Goal: Task Accomplishment & Management: Manage account settings

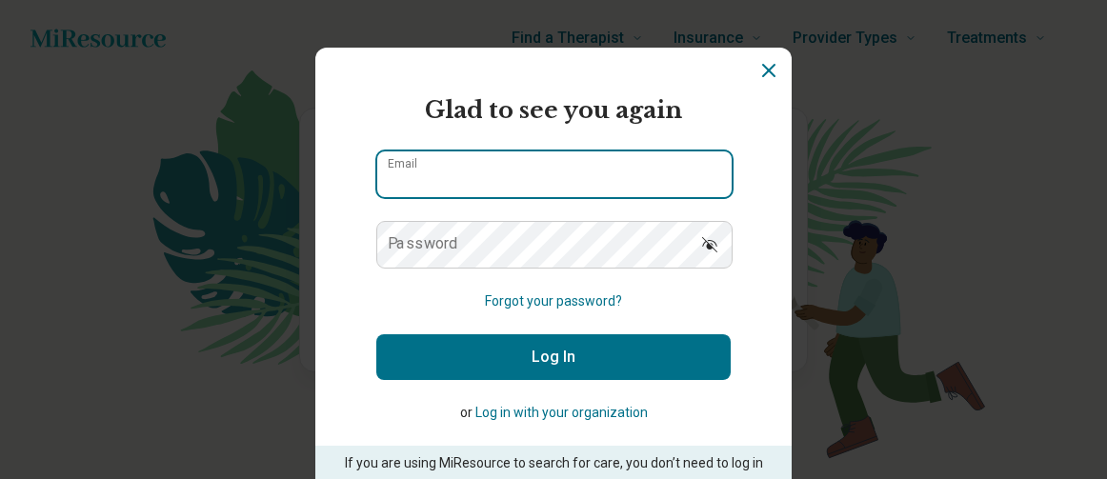
type input "**********"
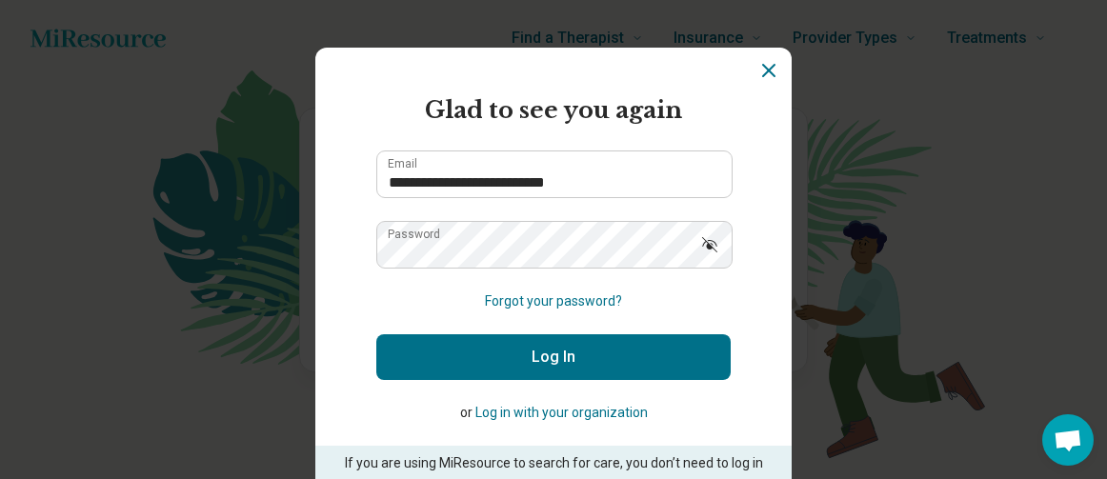
click at [551, 353] on button "Log In" at bounding box center [553, 357] width 354 height 46
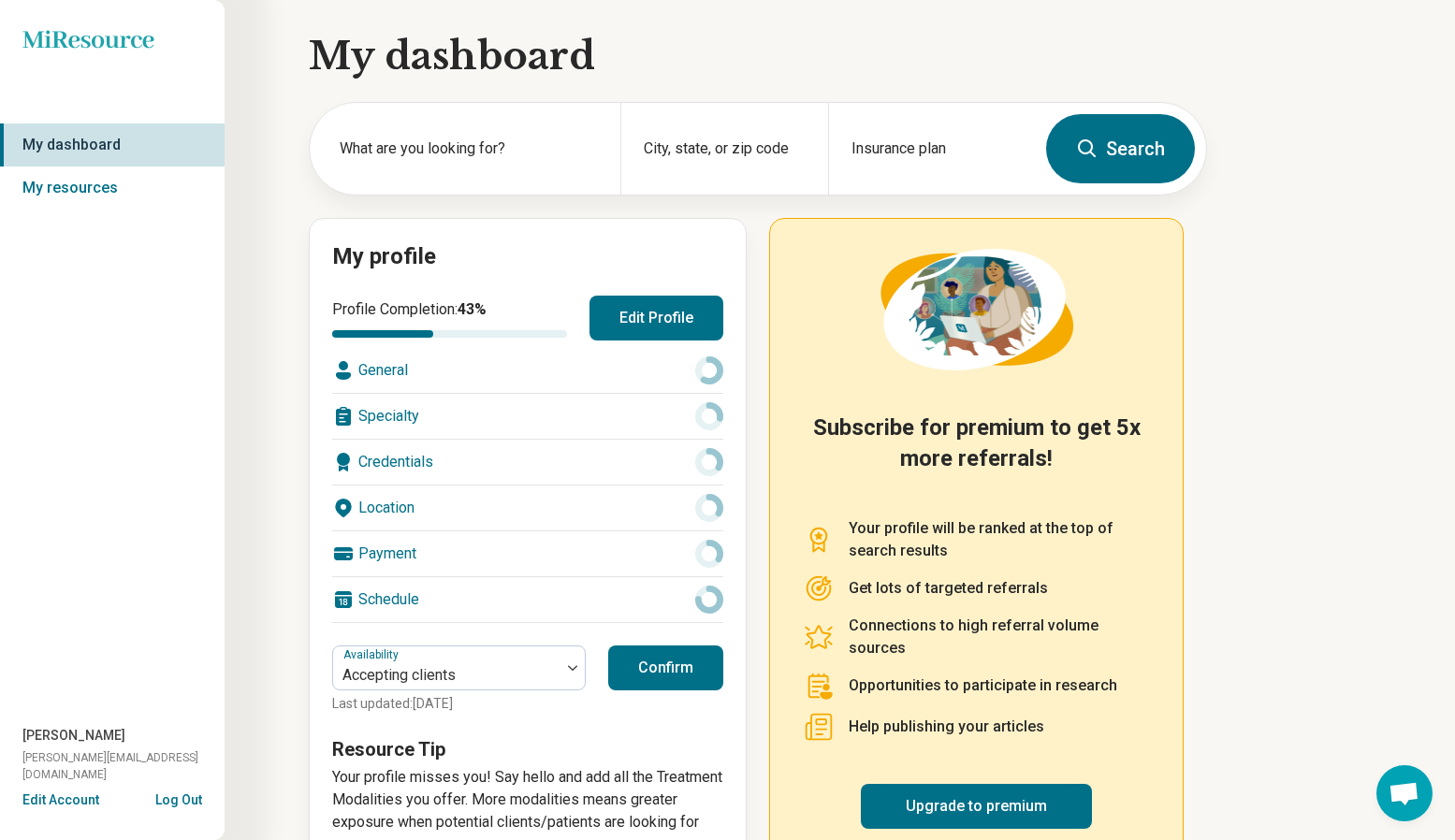
click at [635, 469] on button "Confirm" at bounding box center [665, 667] width 115 height 45
click at [684, 379] on div "General" at bounding box center [527, 370] width 391 height 45
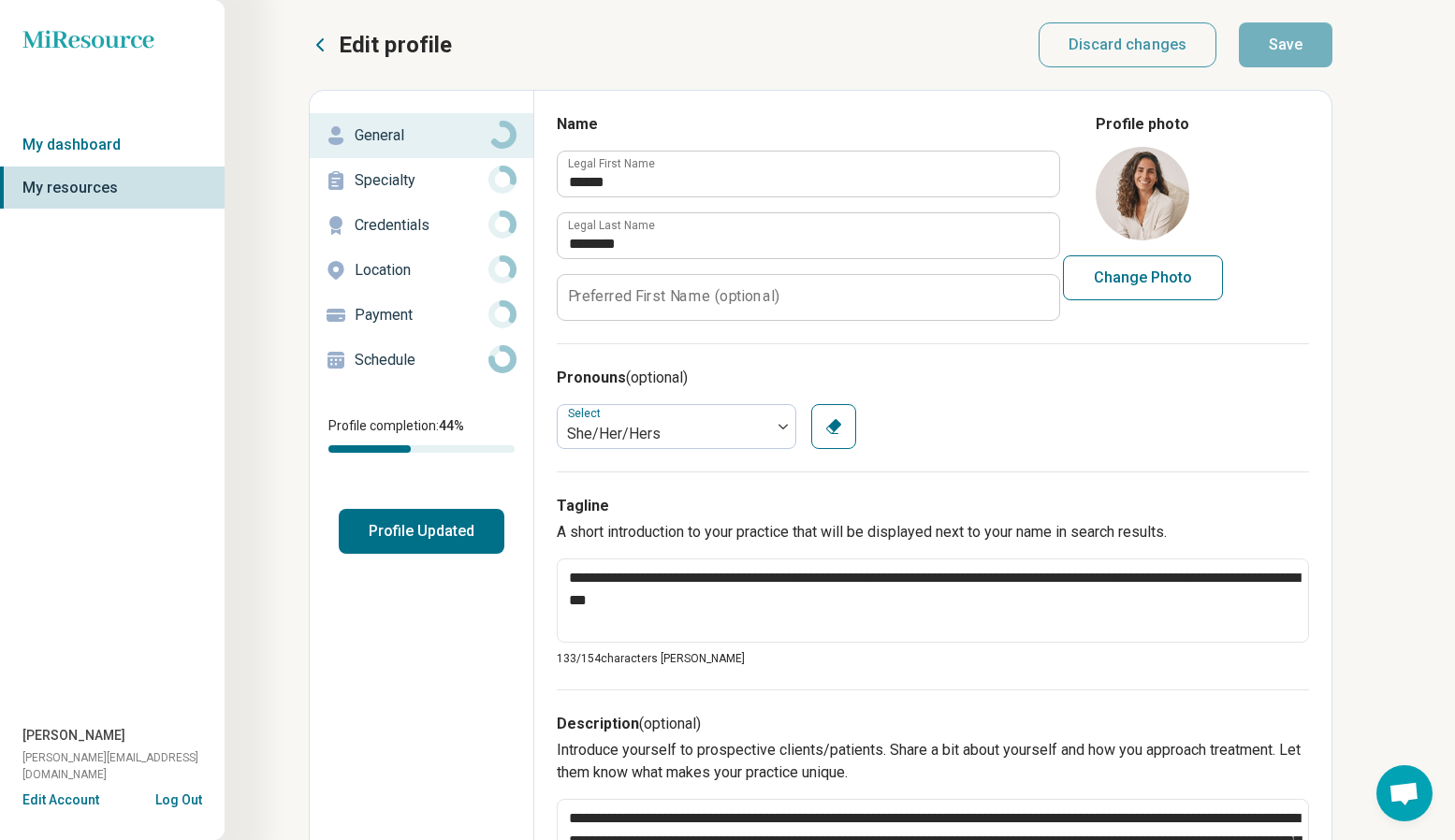
click at [436, 178] on p "Specialty" at bounding box center [421, 180] width 134 height 23
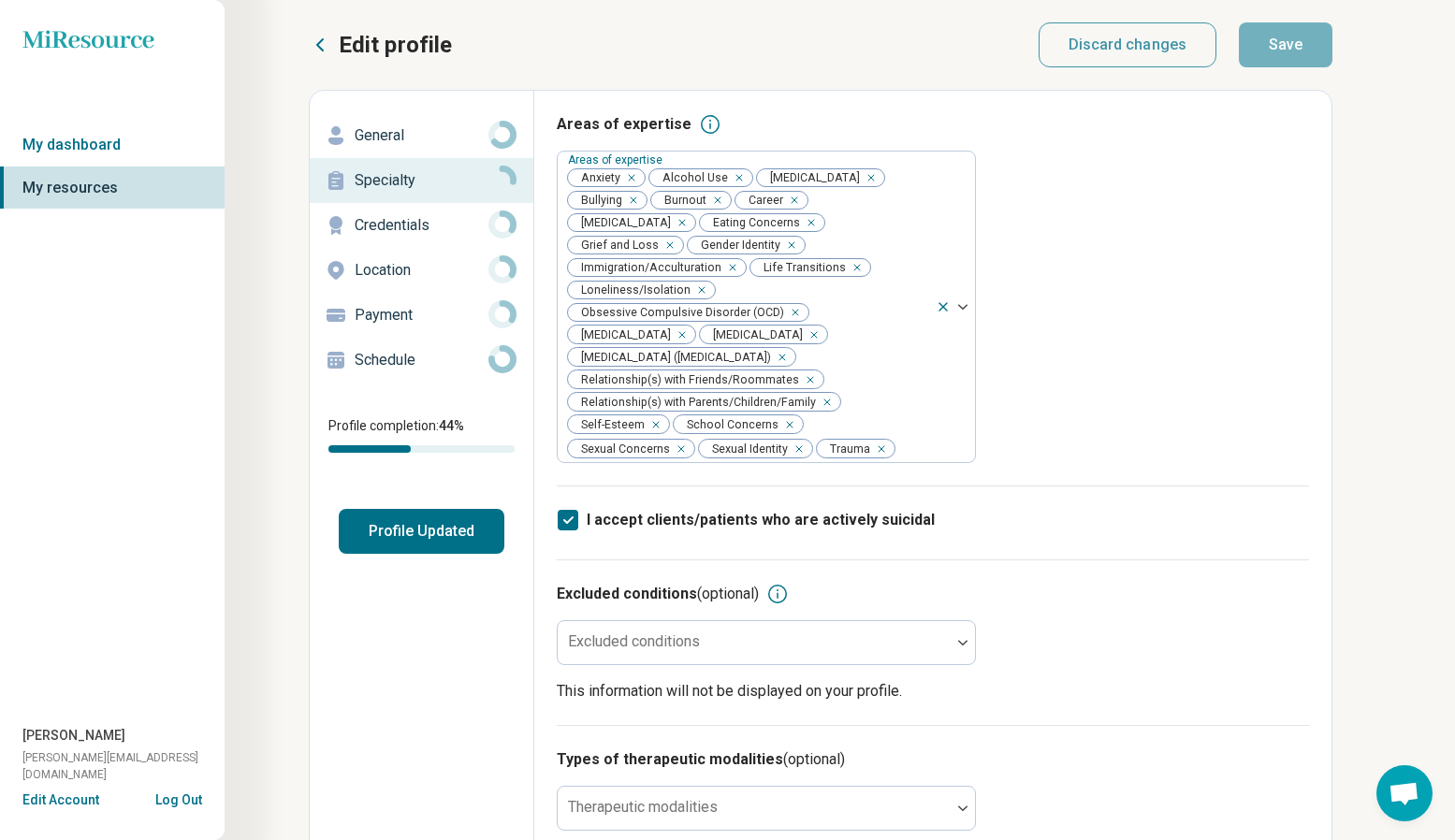
click at [436, 220] on p "Credentials" at bounding box center [421, 225] width 134 height 23
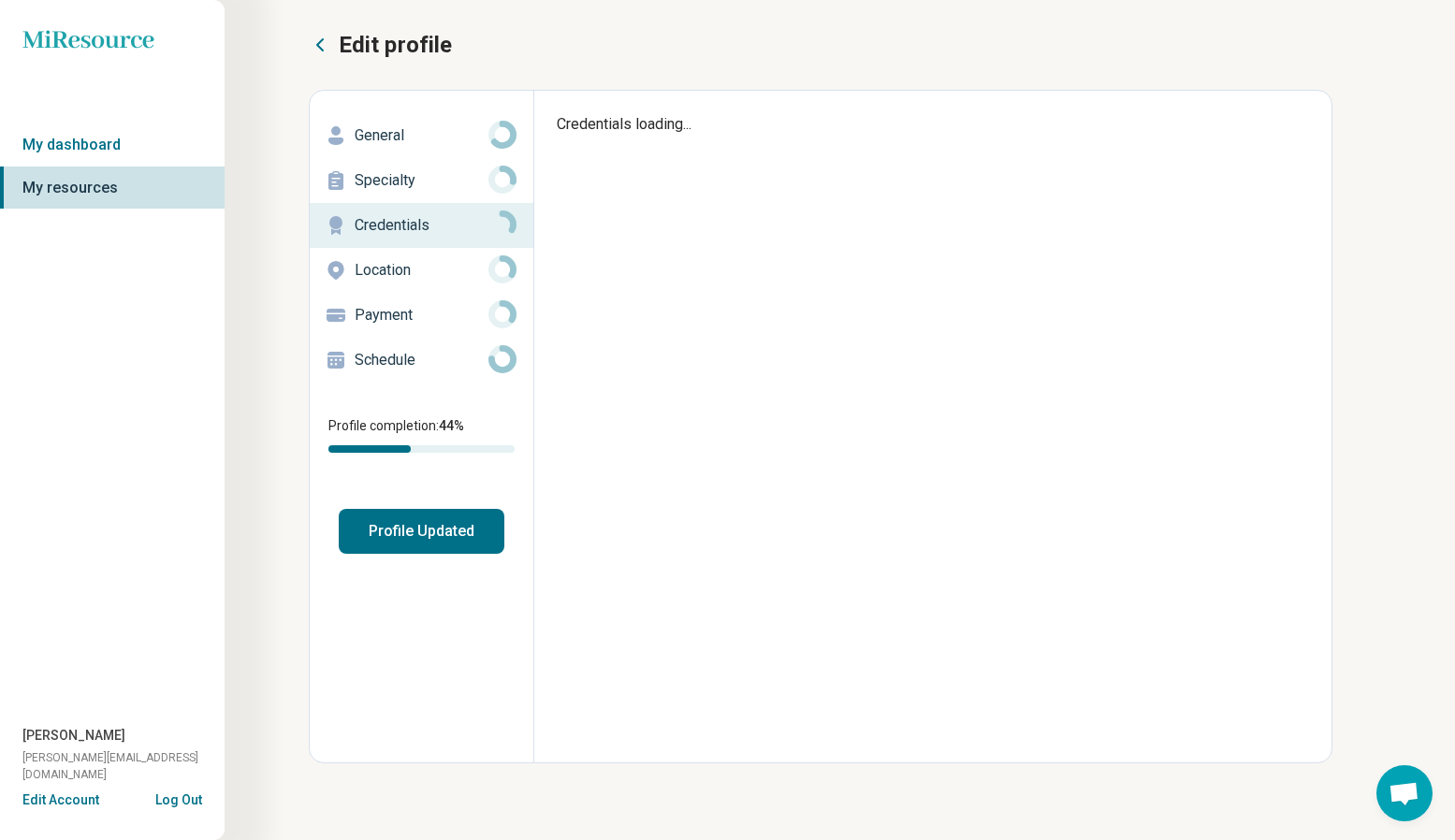
type textarea "*"
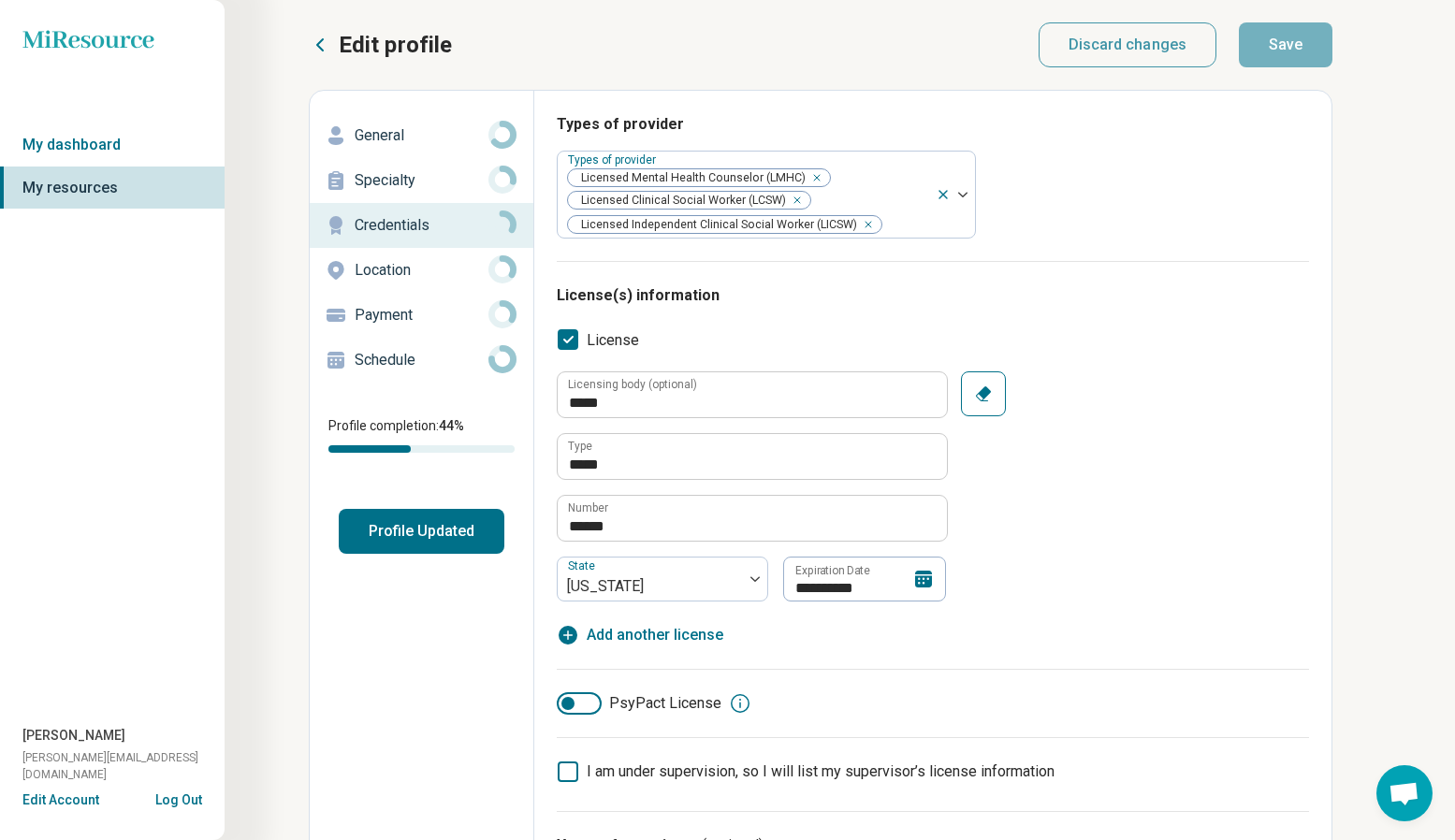
click at [427, 181] on p "Specialty" at bounding box center [421, 180] width 134 height 23
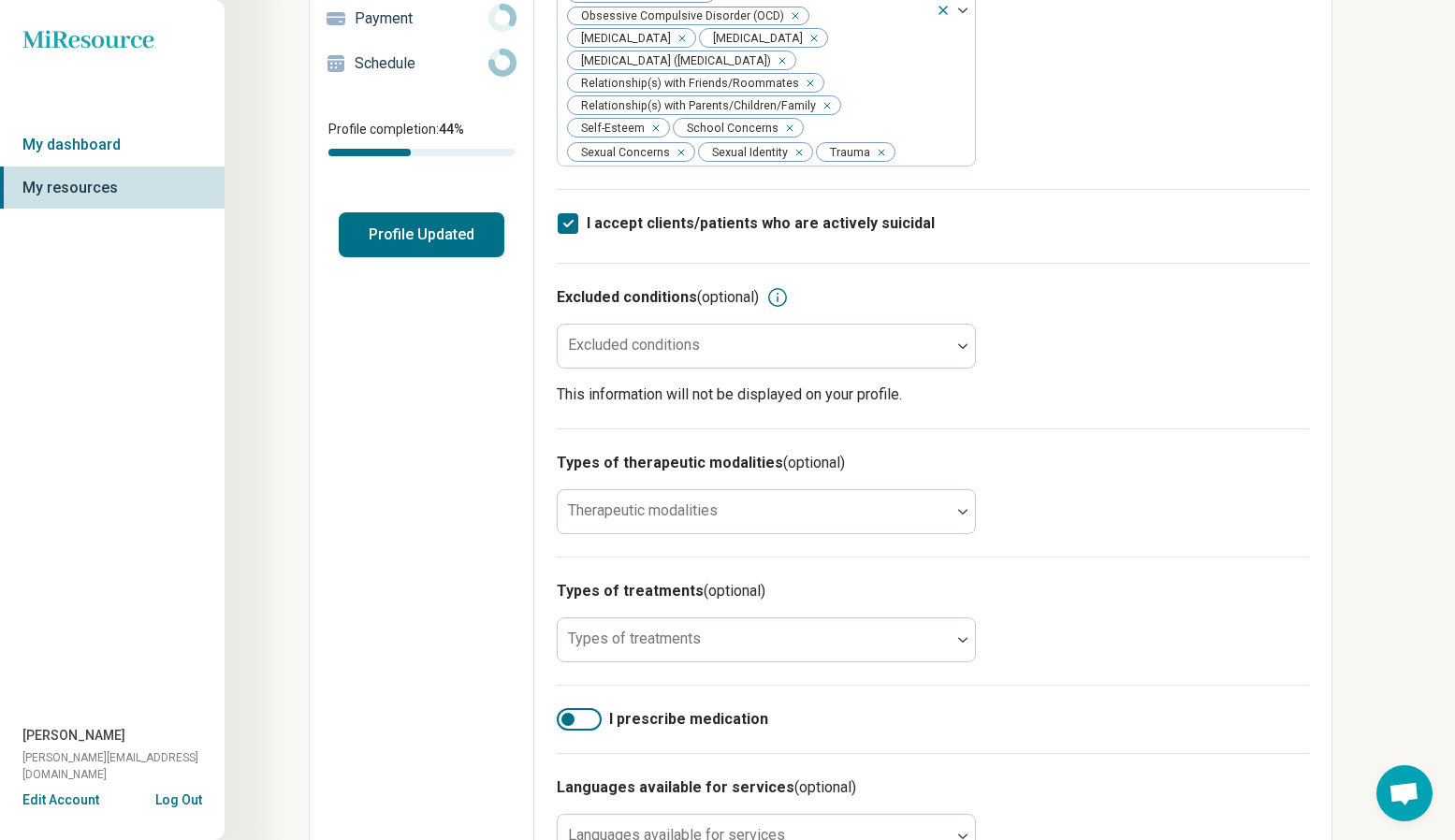
scroll to position [299, 0]
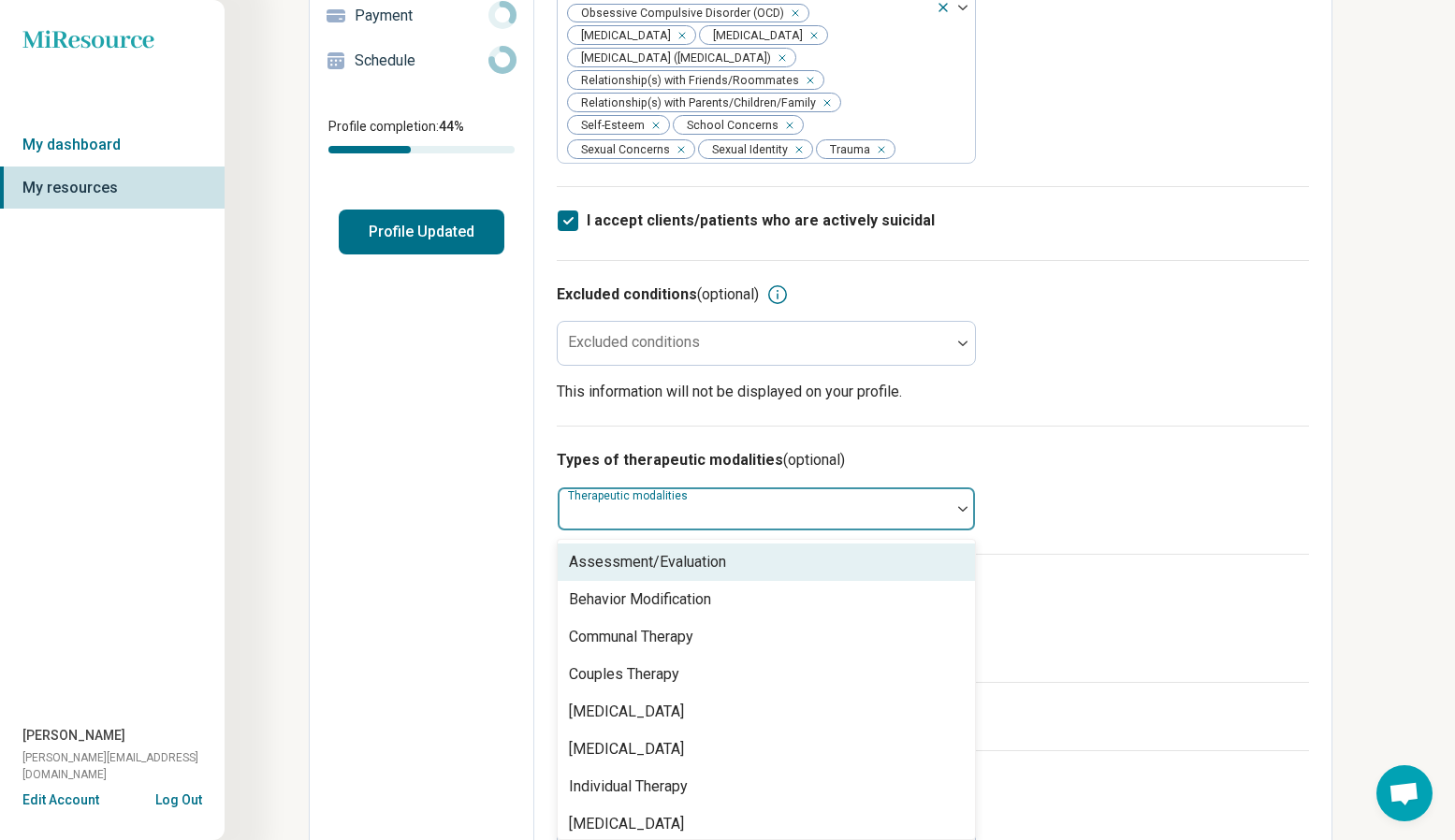
click at [656, 469] on div "Therapeutic modalities" at bounding box center [766, 508] width 419 height 45
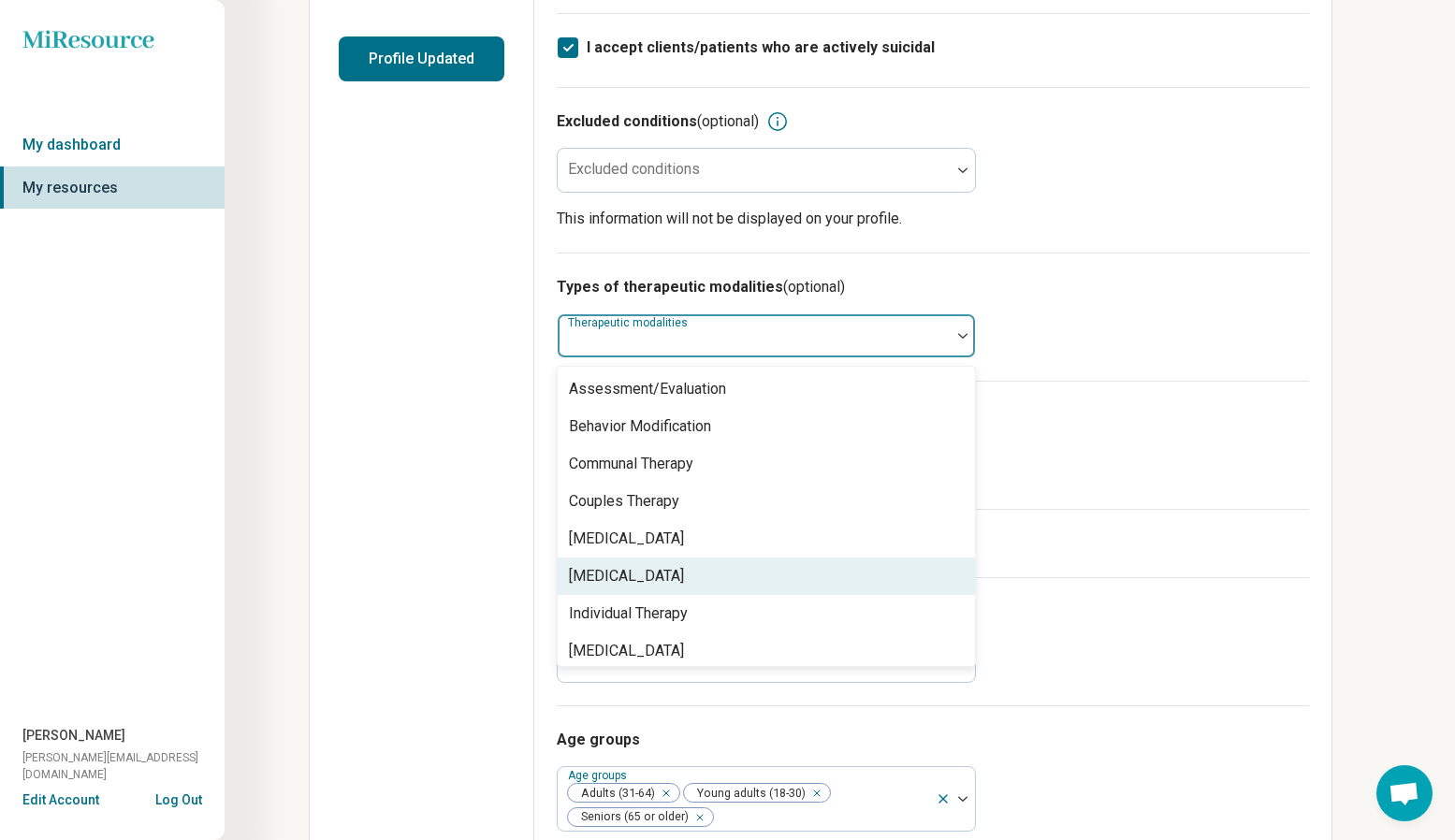
scroll to position [8, 0]
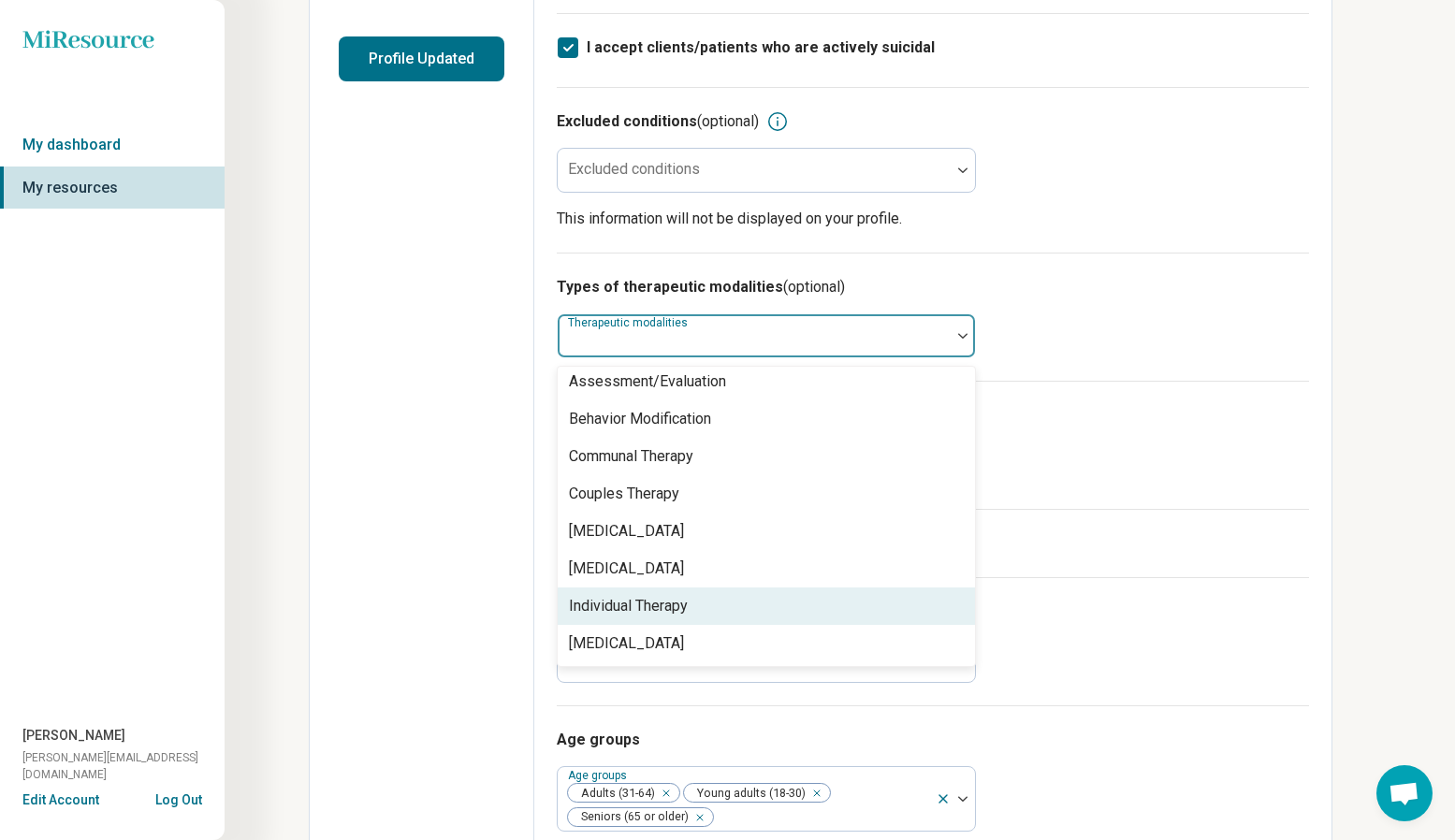
click at [661, 469] on div "Individual Therapy" at bounding box center [627, 605] width 119 height 23
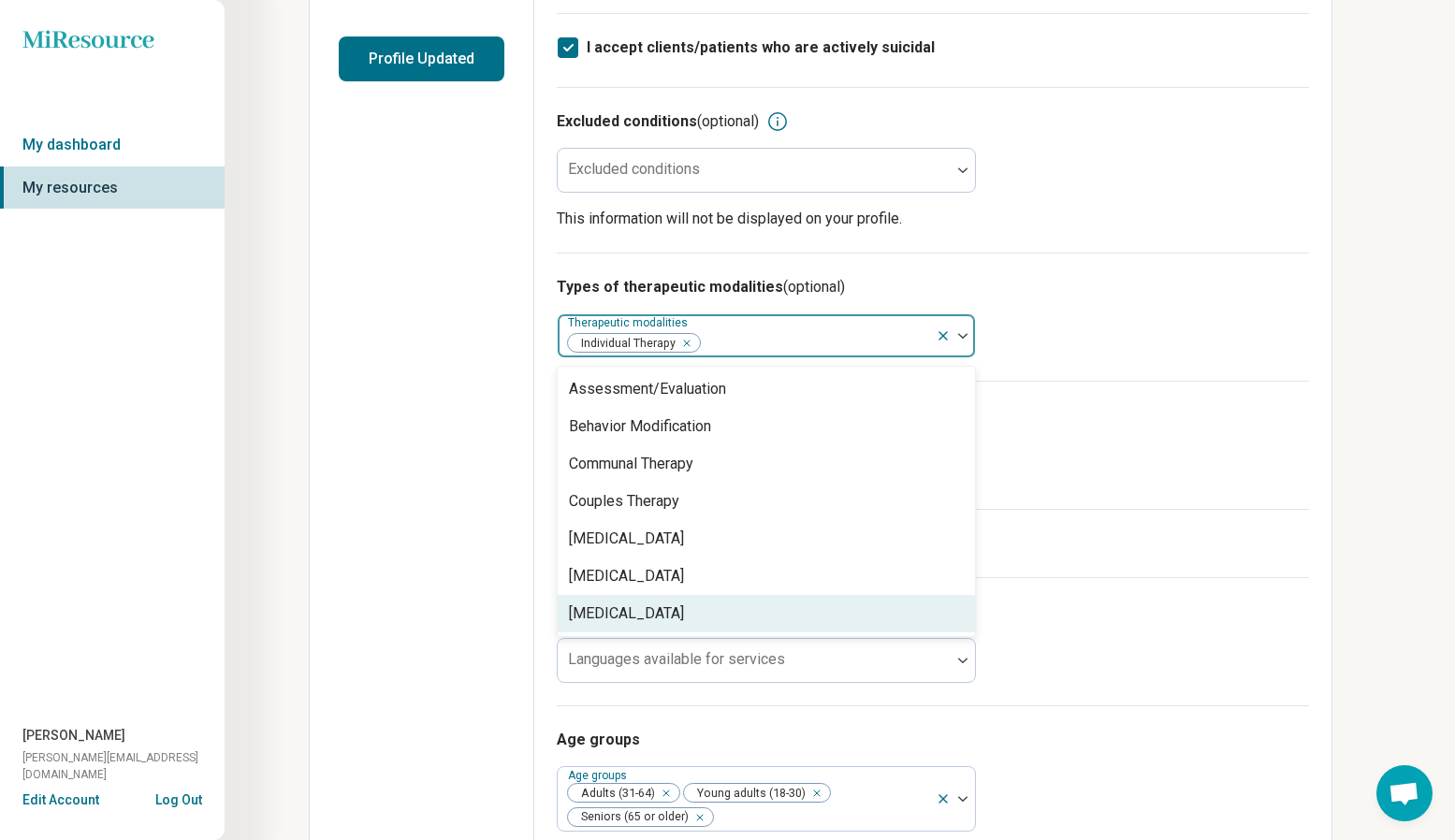
scroll to position [0, 0]
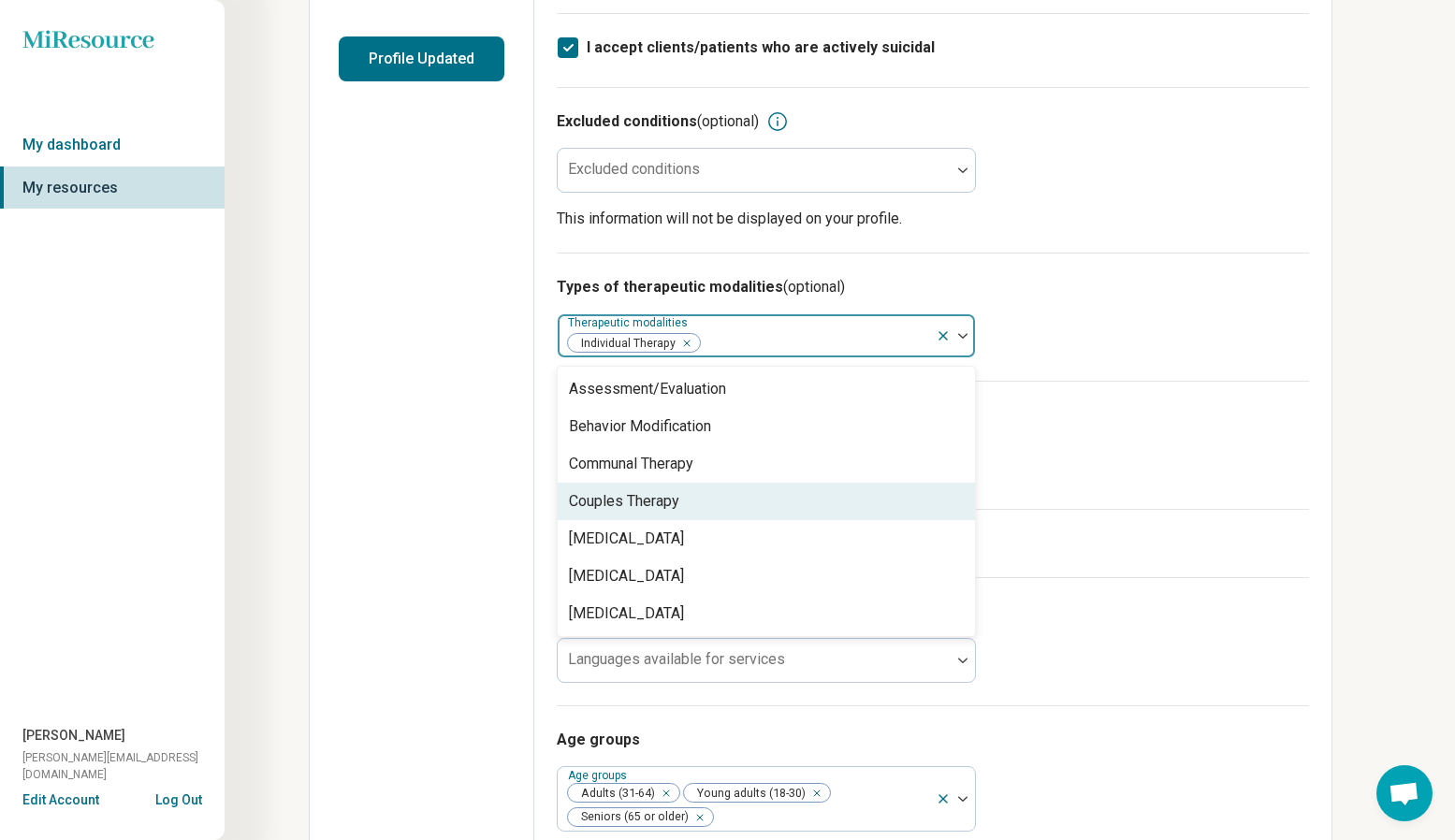
click at [670, 469] on div "Couples Therapy" at bounding box center [623, 500] width 110 height 23
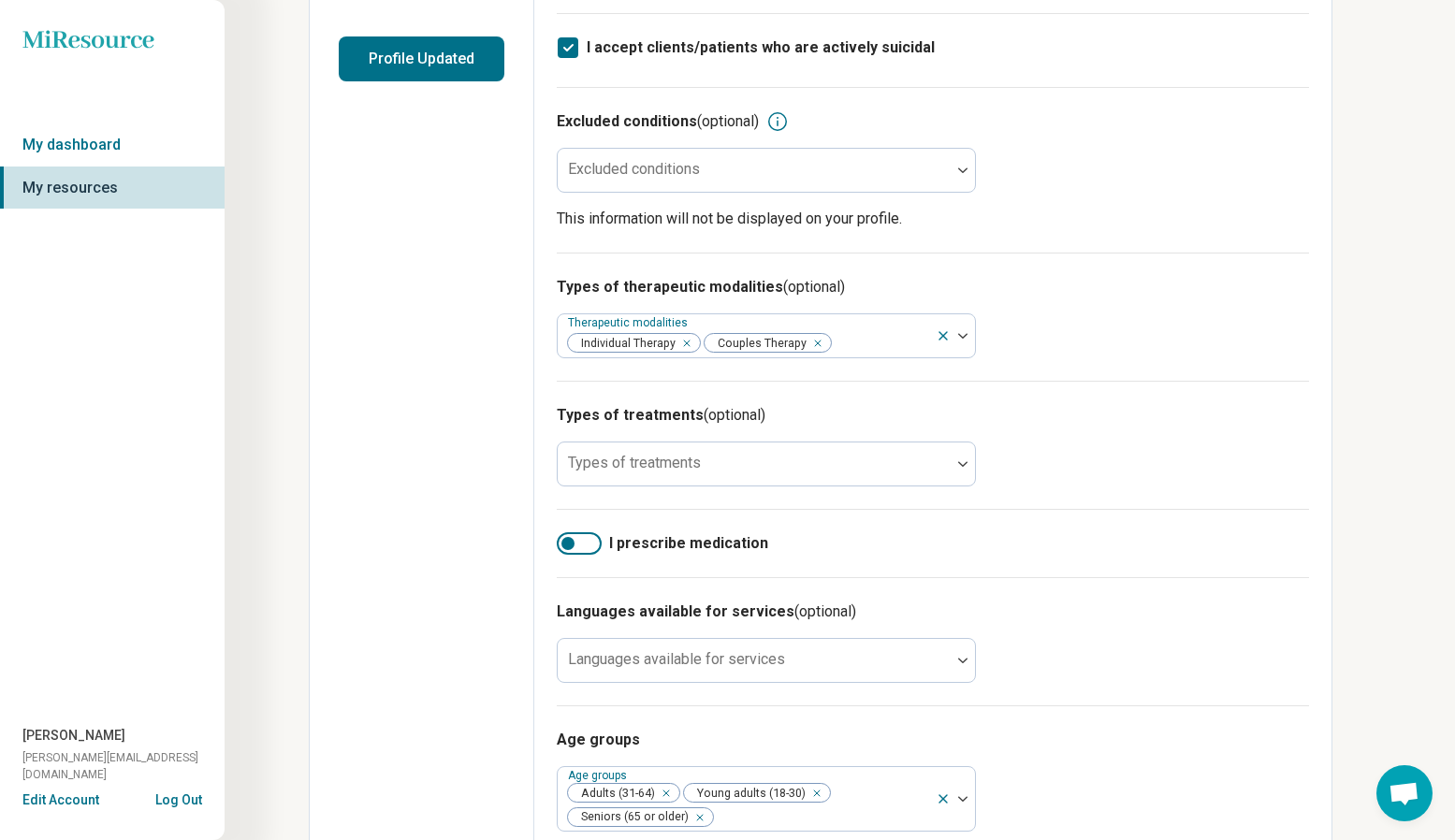
click at [435, 469] on div "Edit profile General Specialty Credentials Location Payment Schedule Profile co…" at bounding box center [421, 311] width 225 height 1386
click at [639, 455] on div "Types of treatments" at bounding box center [766, 464] width 419 height 45
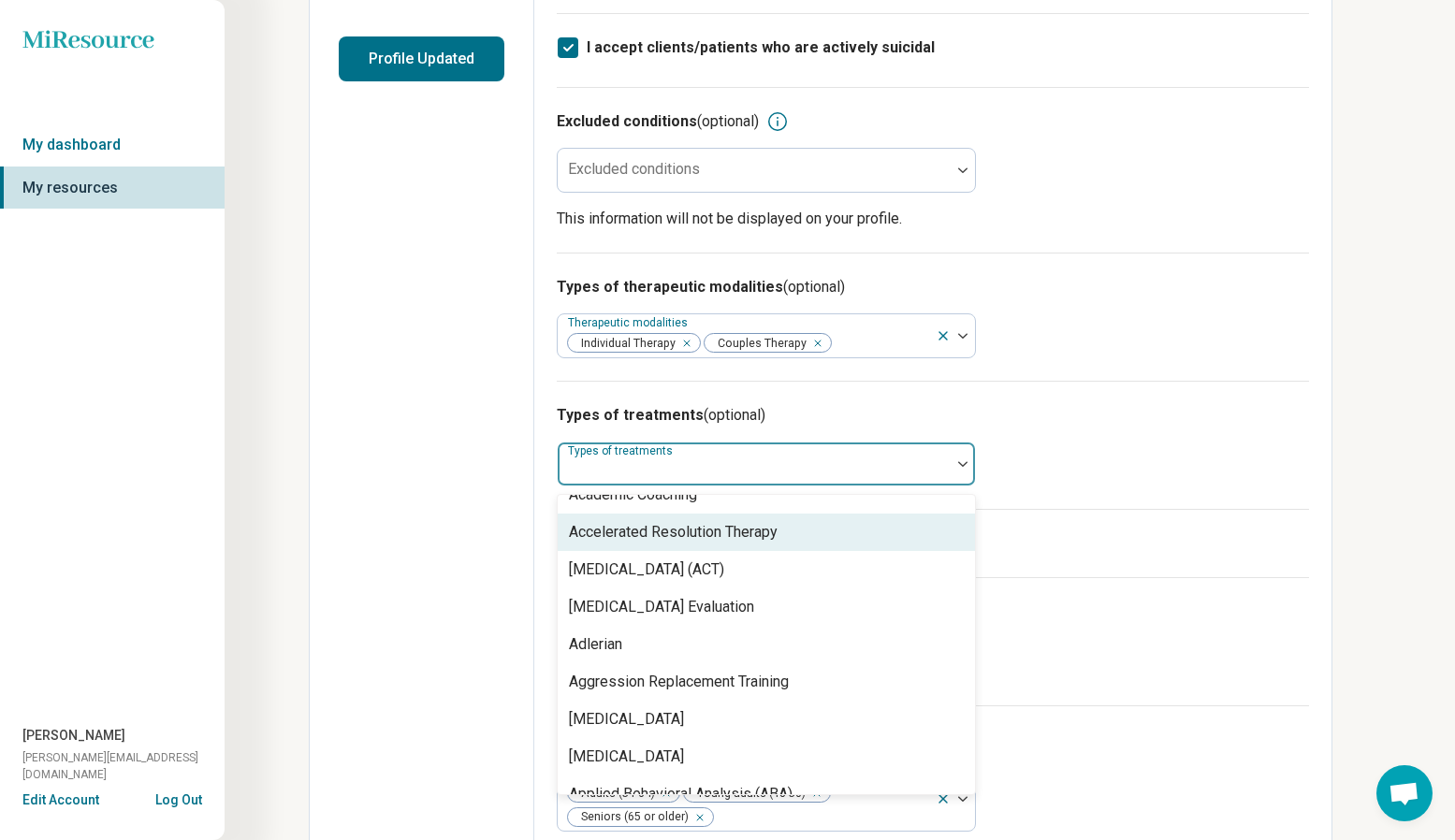
scroll to position [62, 0]
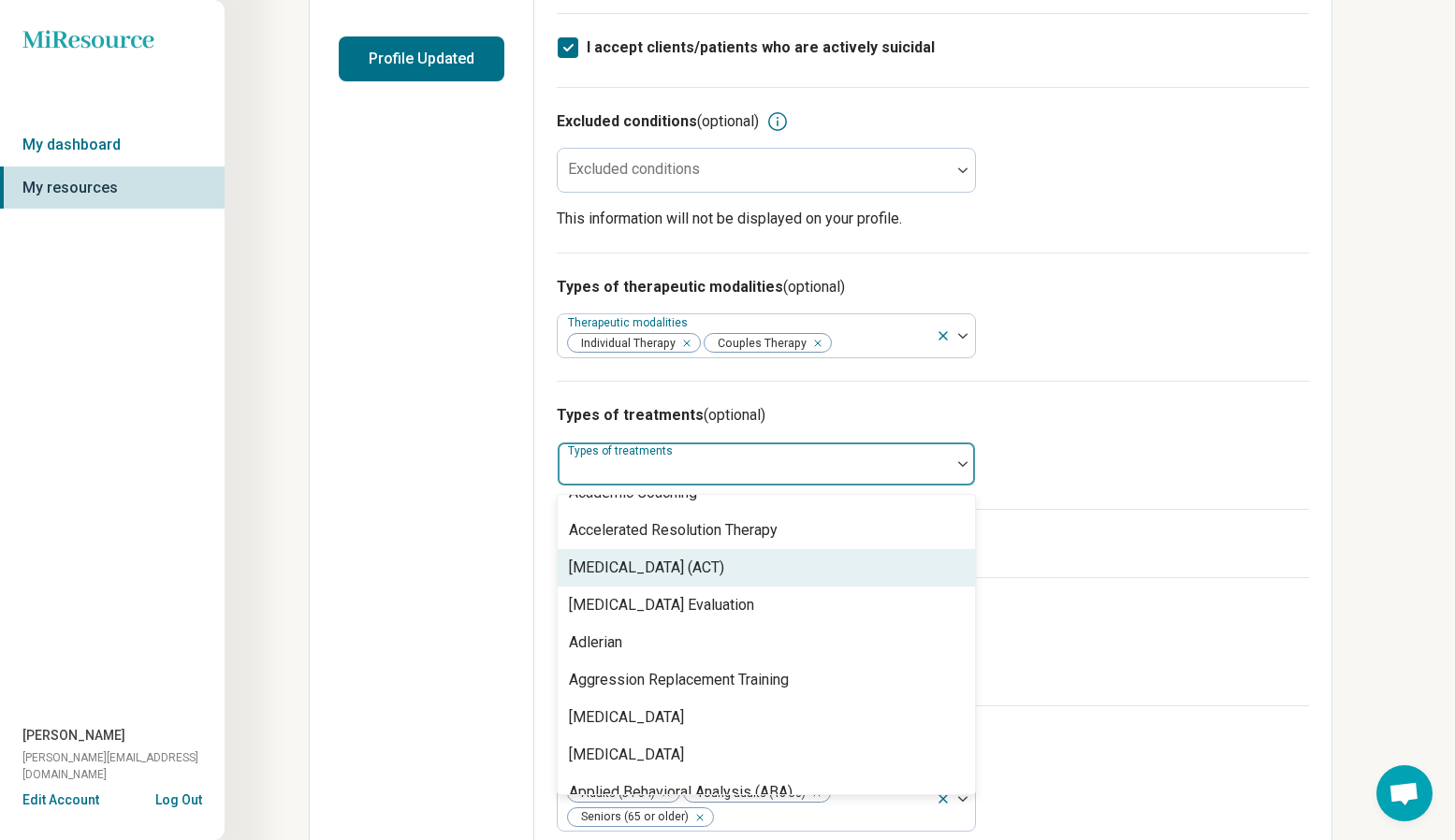
click at [690, 469] on div "[MEDICAL_DATA] (ACT)" at bounding box center [766, 567] width 417 height 37
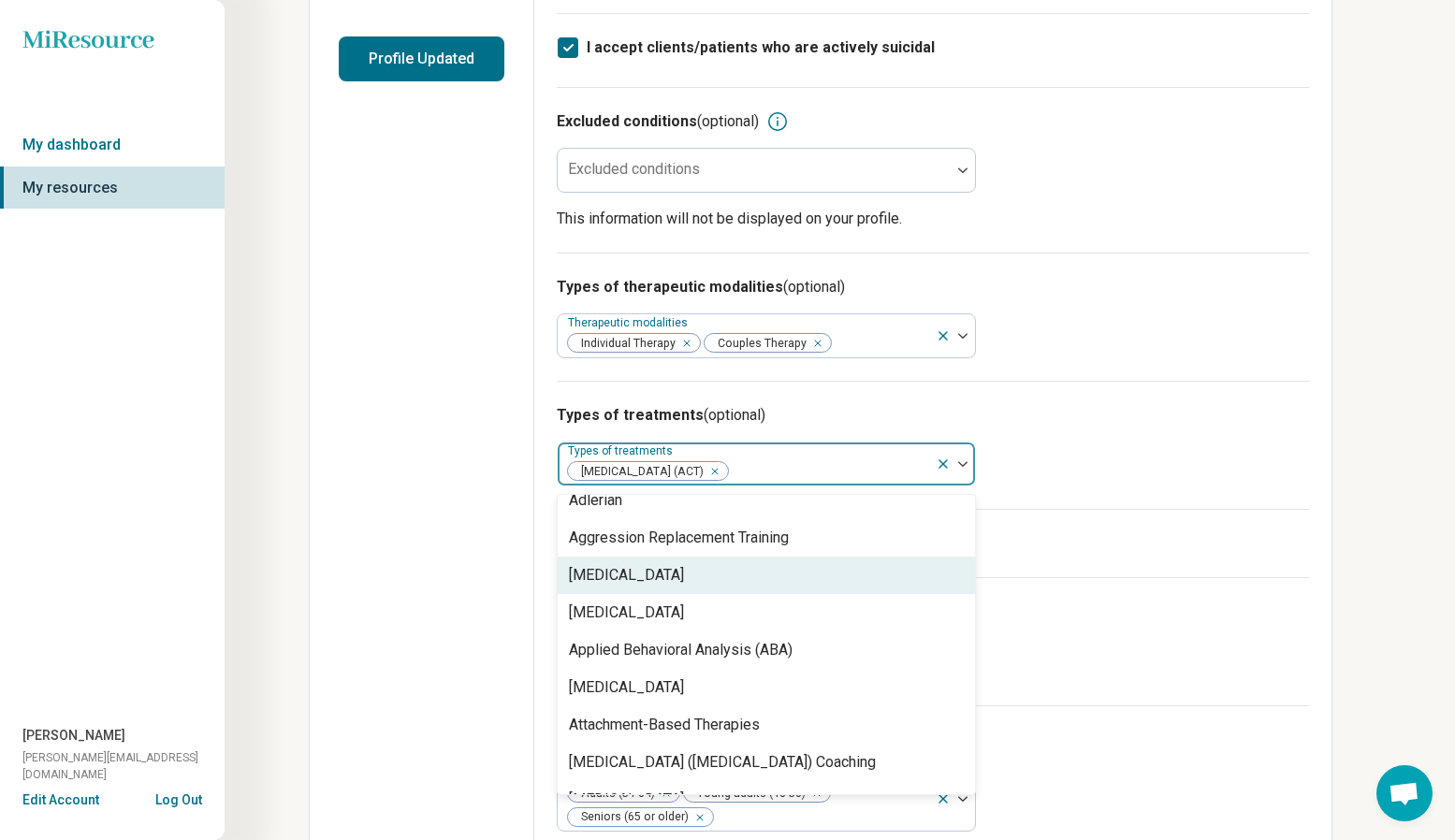
scroll to position [170, 0]
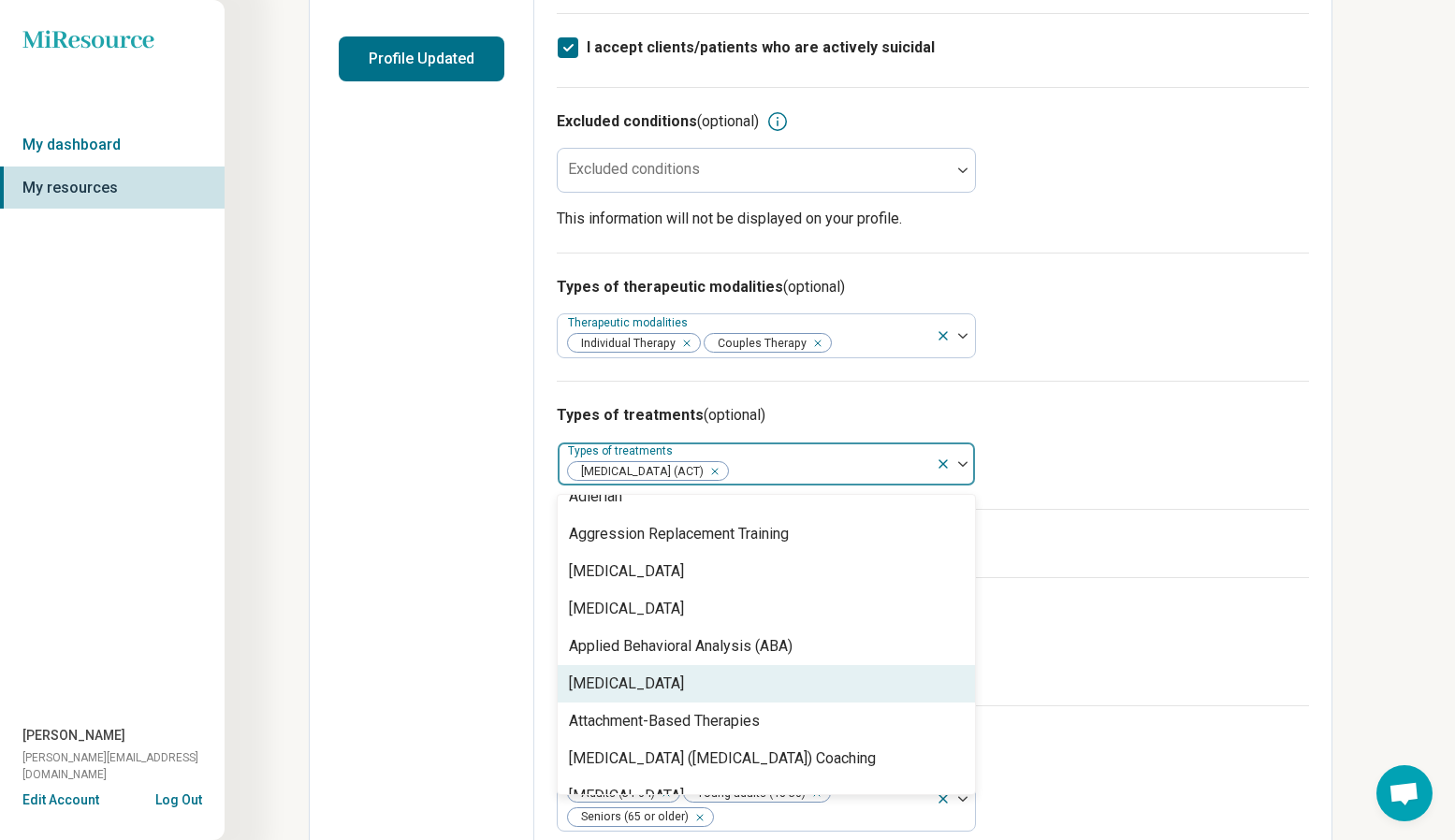
click at [642, 469] on div "[MEDICAL_DATA]" at bounding box center [625, 683] width 115 height 23
click at [670, 469] on div "Attachment-Based Therapies" at bounding box center [664, 683] width 190 height 23
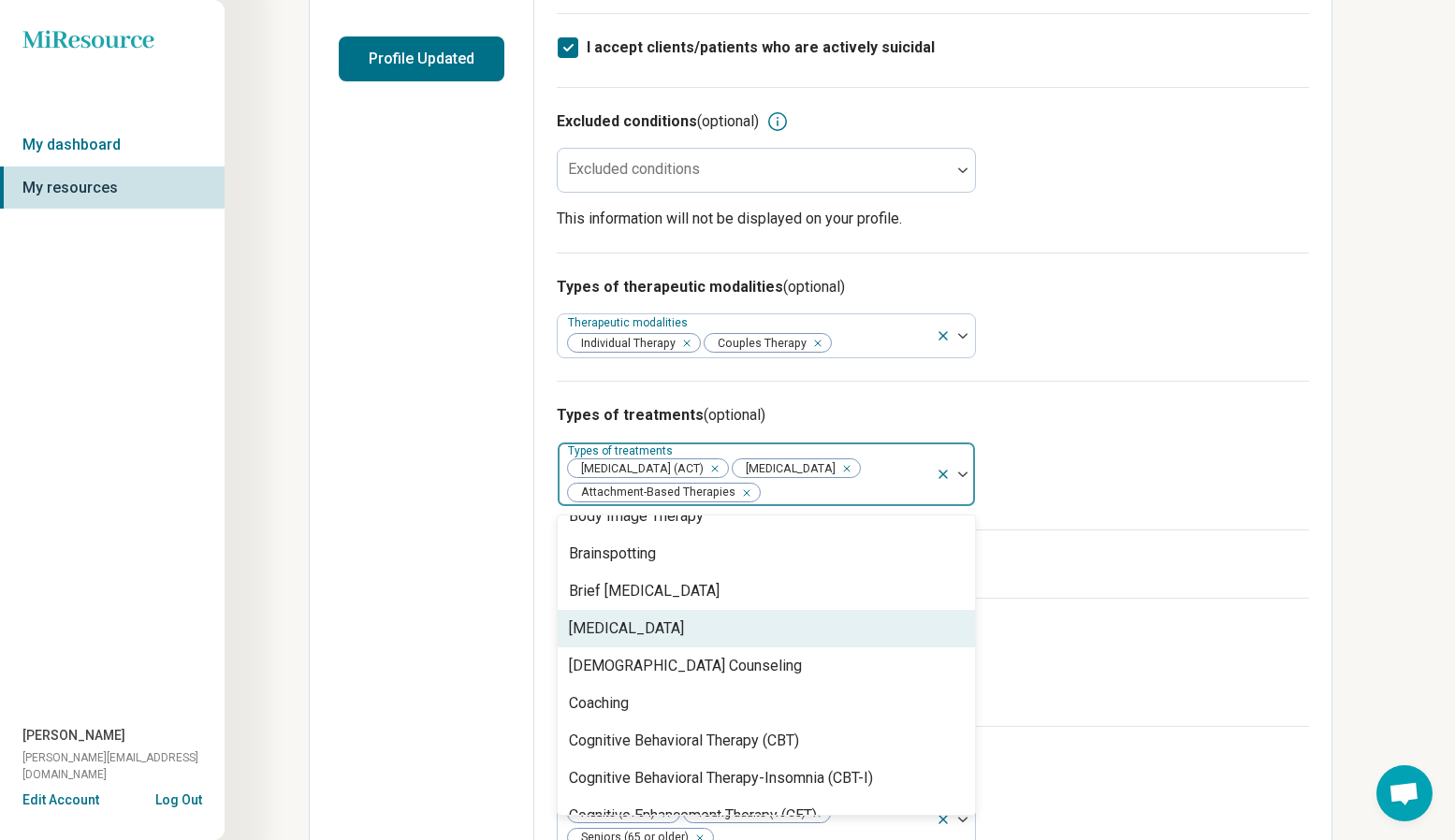
scroll to position [513, 0]
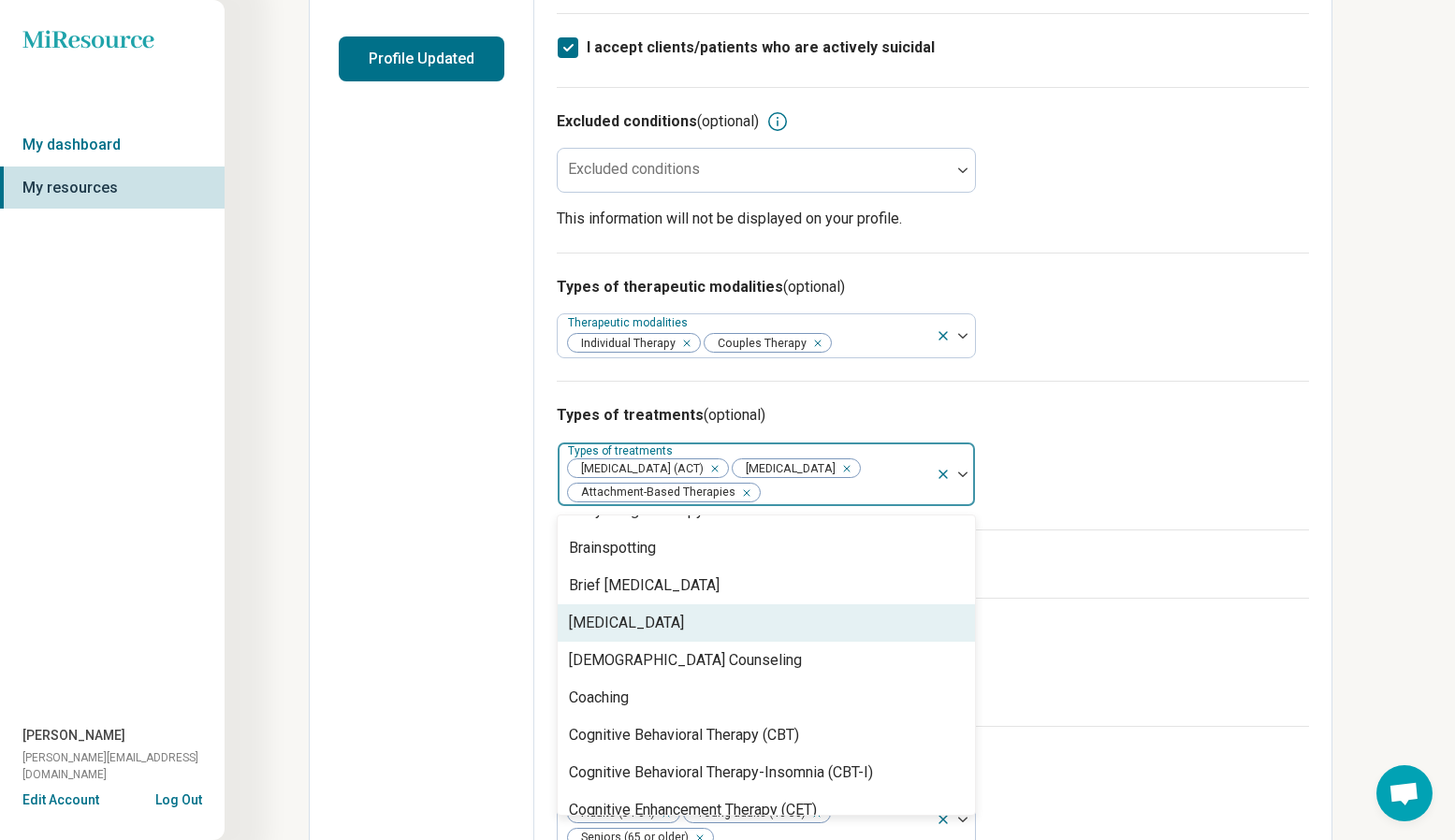
click at [704, 469] on div "[MEDICAL_DATA]" at bounding box center [766, 623] width 417 height 37
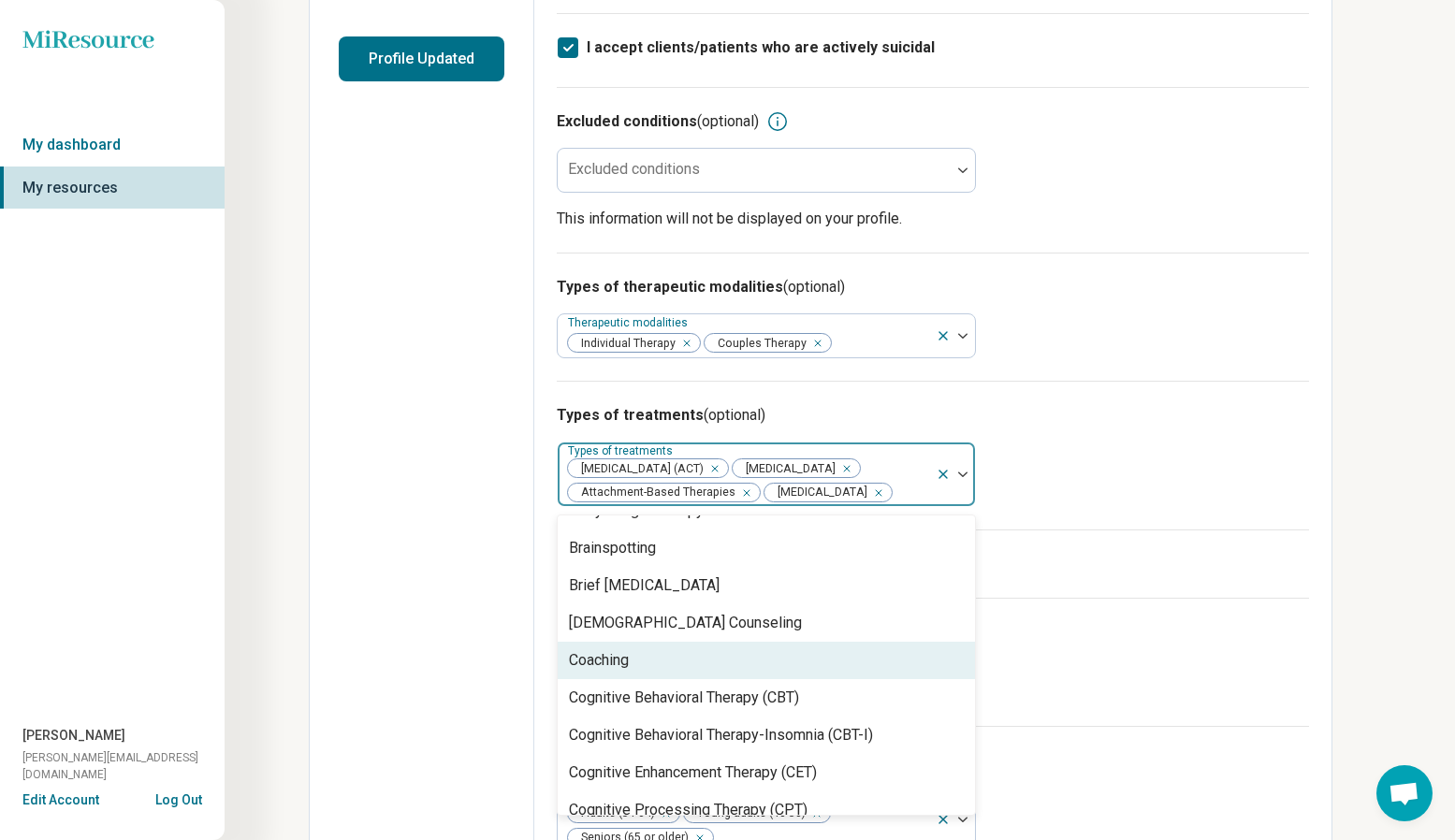
scroll to position [564, 0]
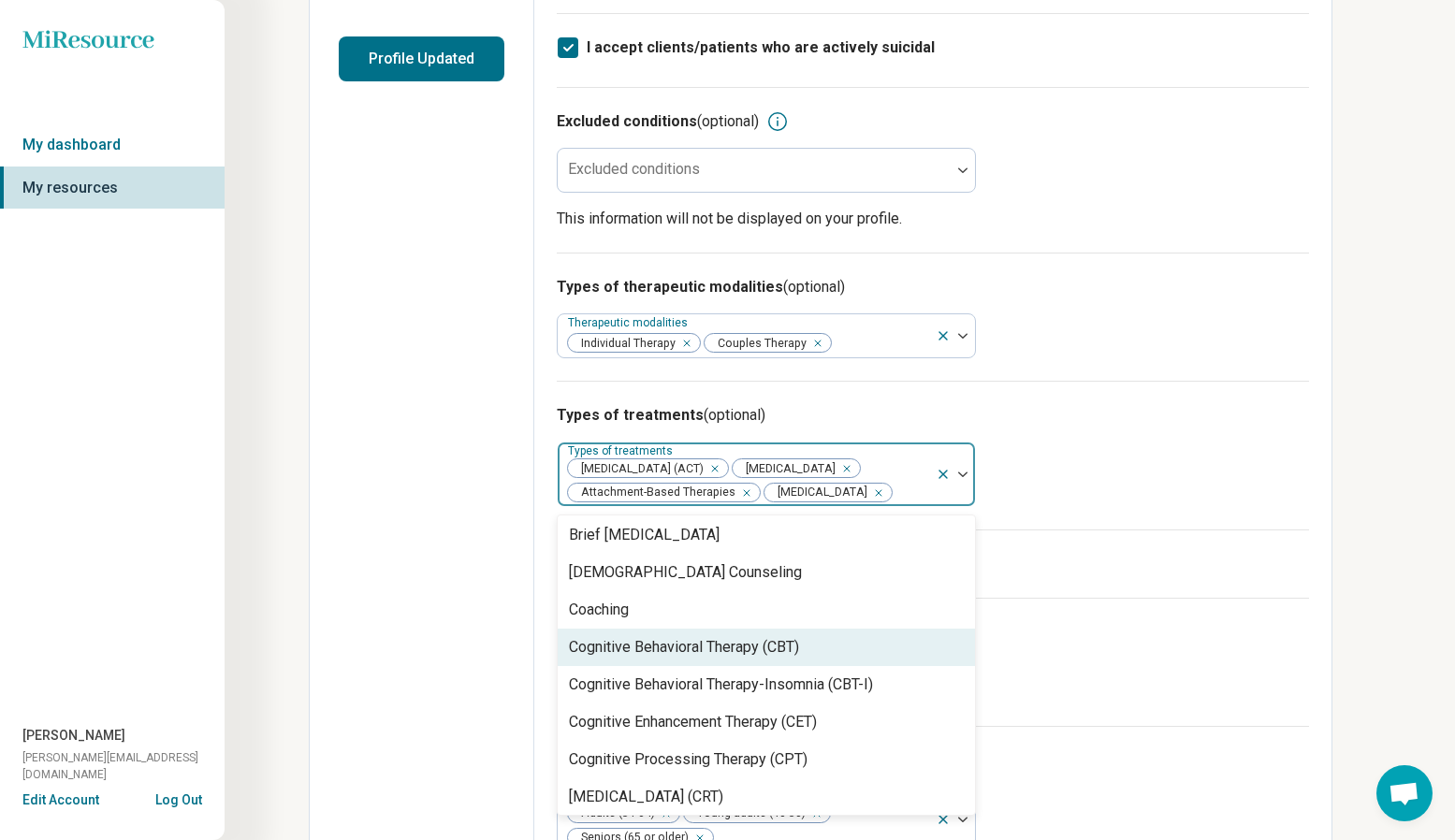
click at [705, 469] on div "Cognitive Behavioral Therapy (CBT)" at bounding box center [683, 647] width 230 height 23
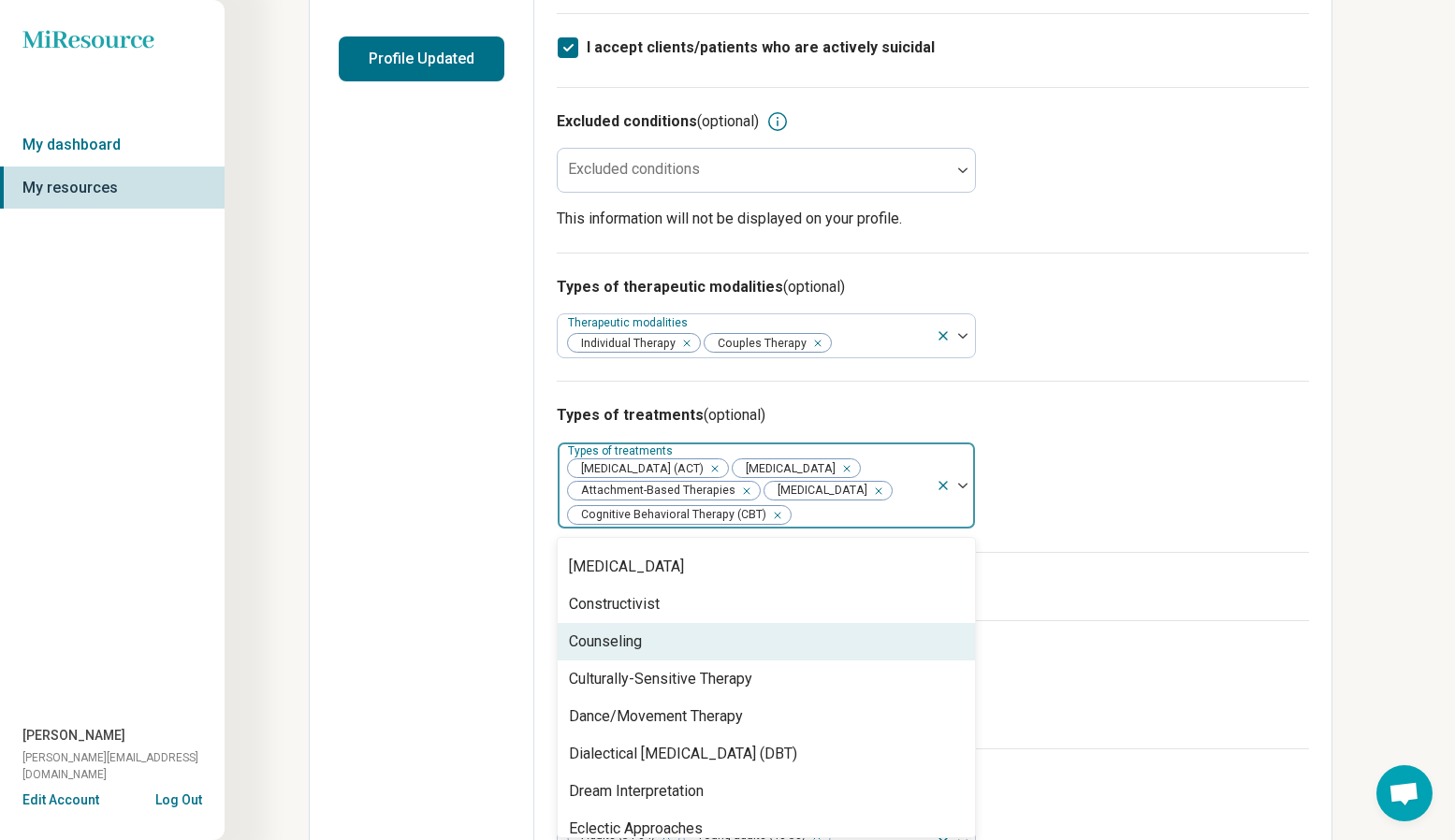
scroll to position [820, 0]
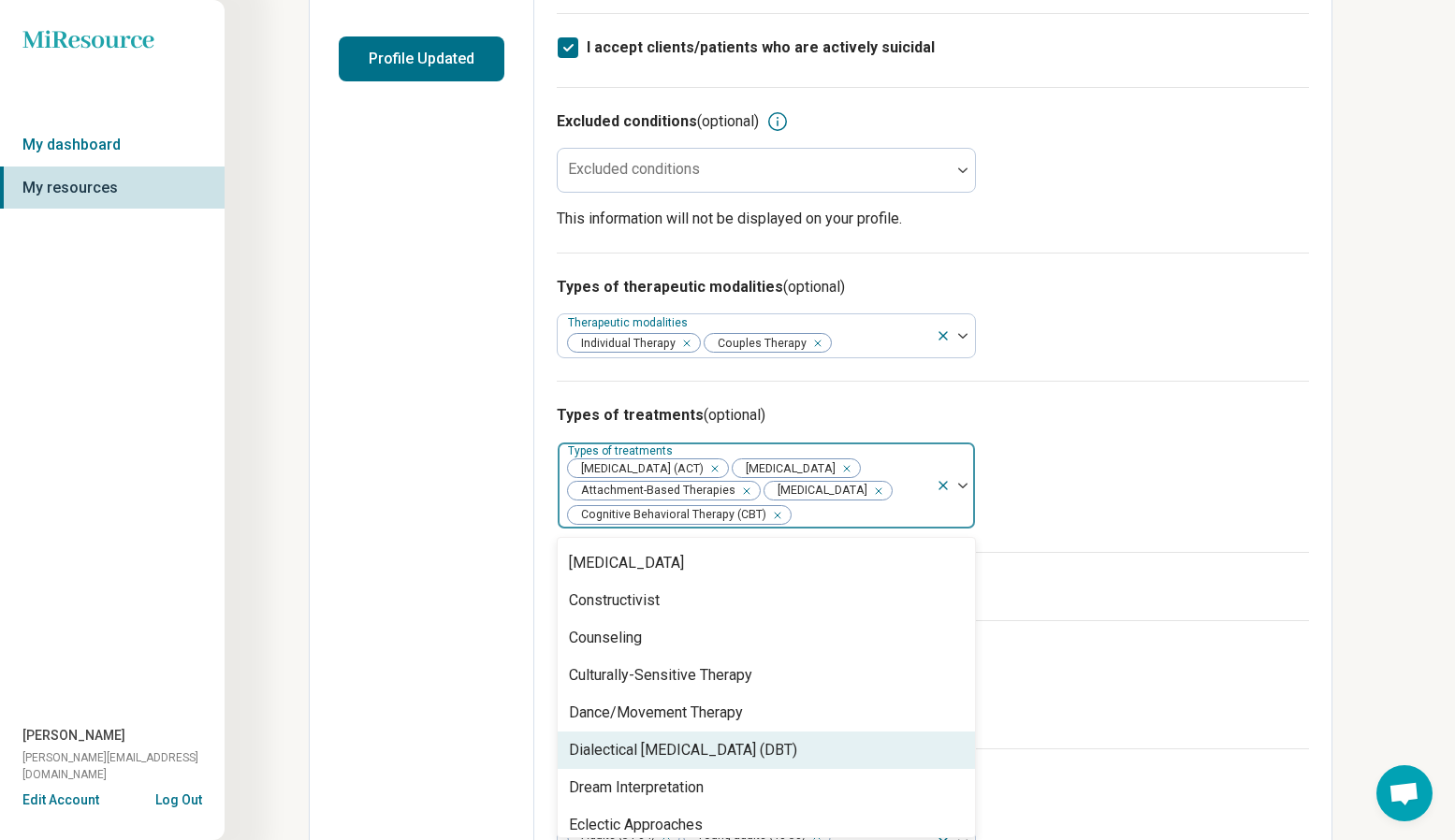
click at [708, 469] on div "Dialectical [MEDICAL_DATA] (DBT)" at bounding box center [682, 750] width 228 height 23
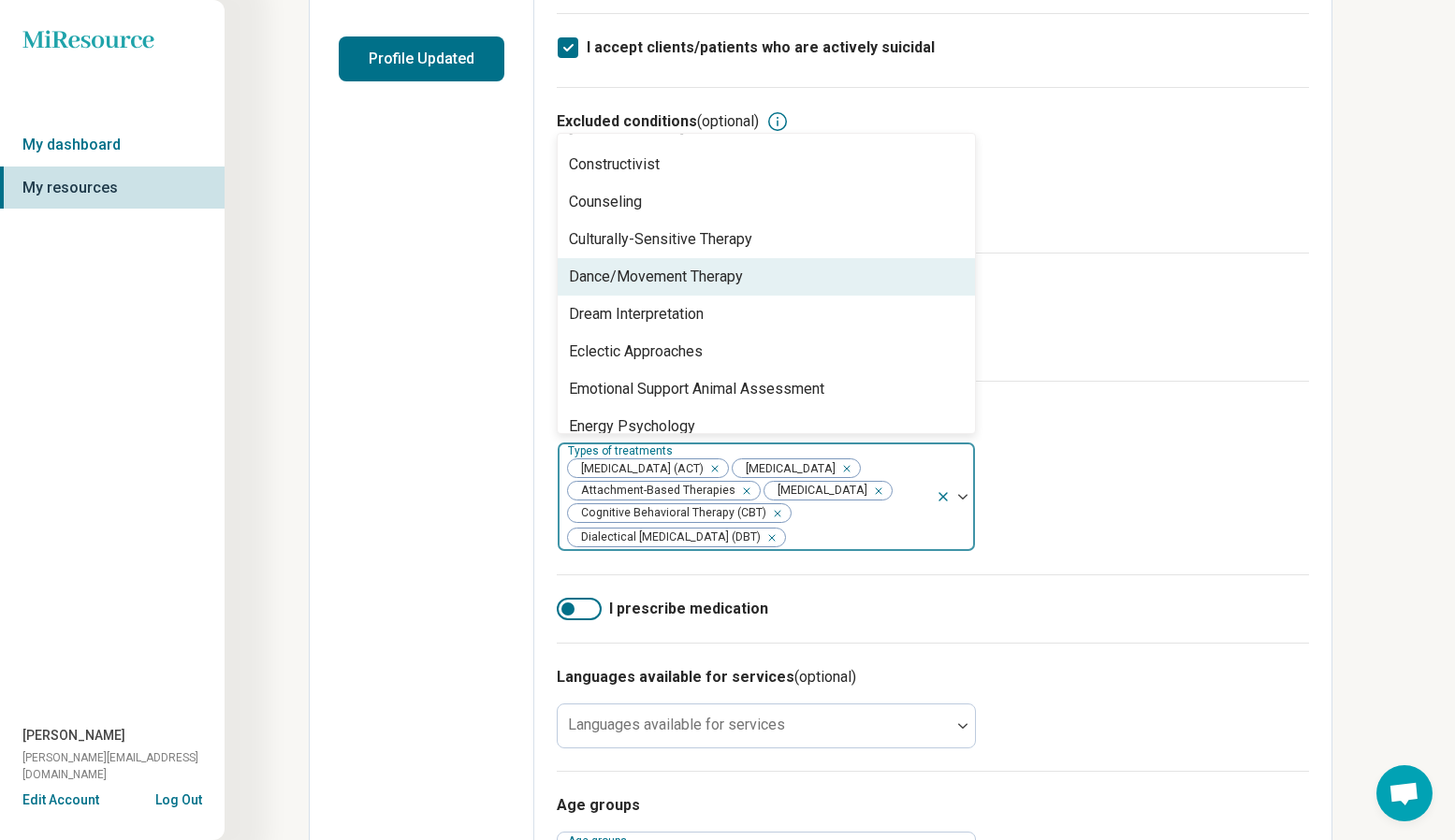
scroll to position [858, 0]
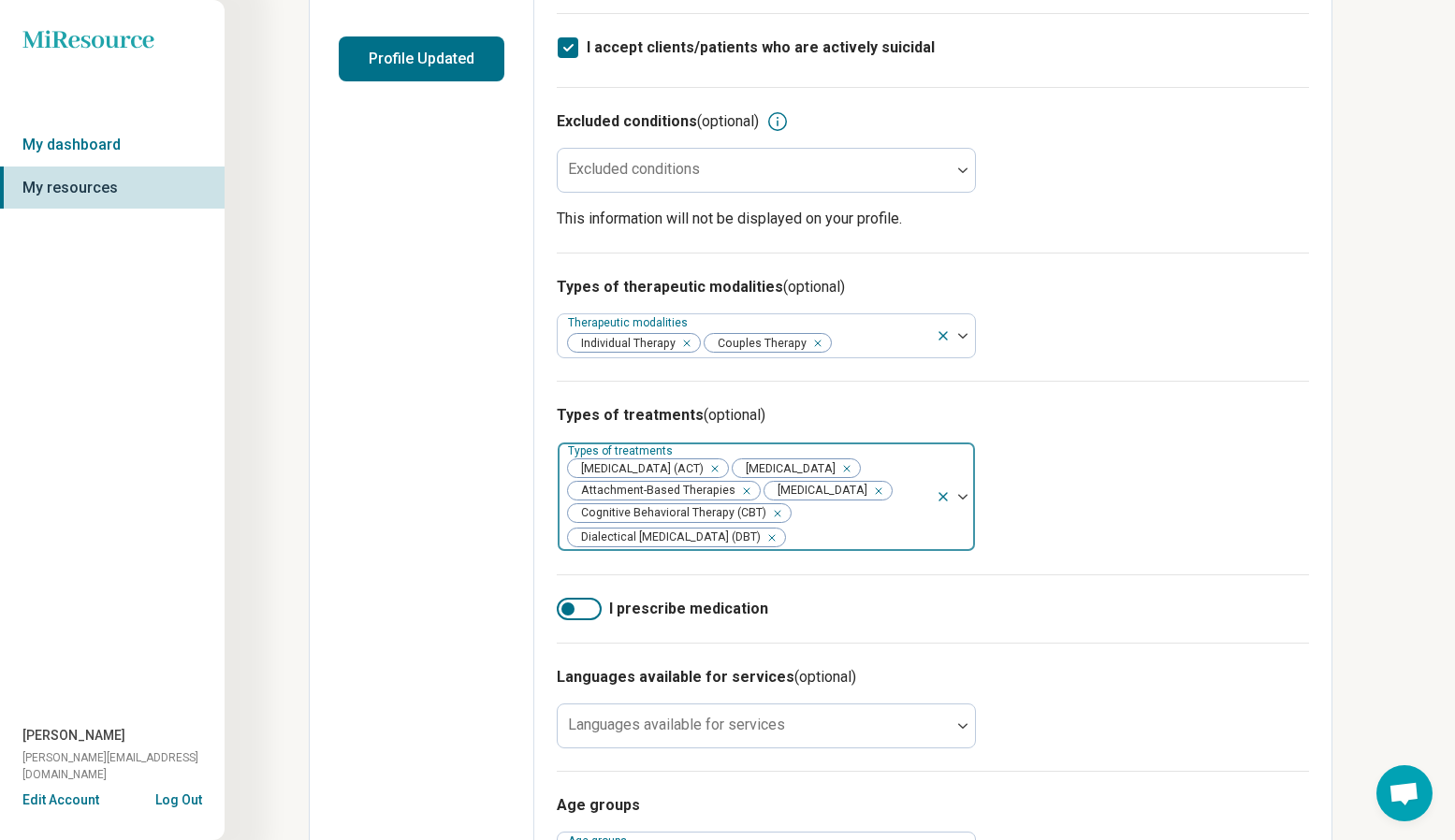
click at [846, 469] on div at bounding box center [857, 538] width 141 height 26
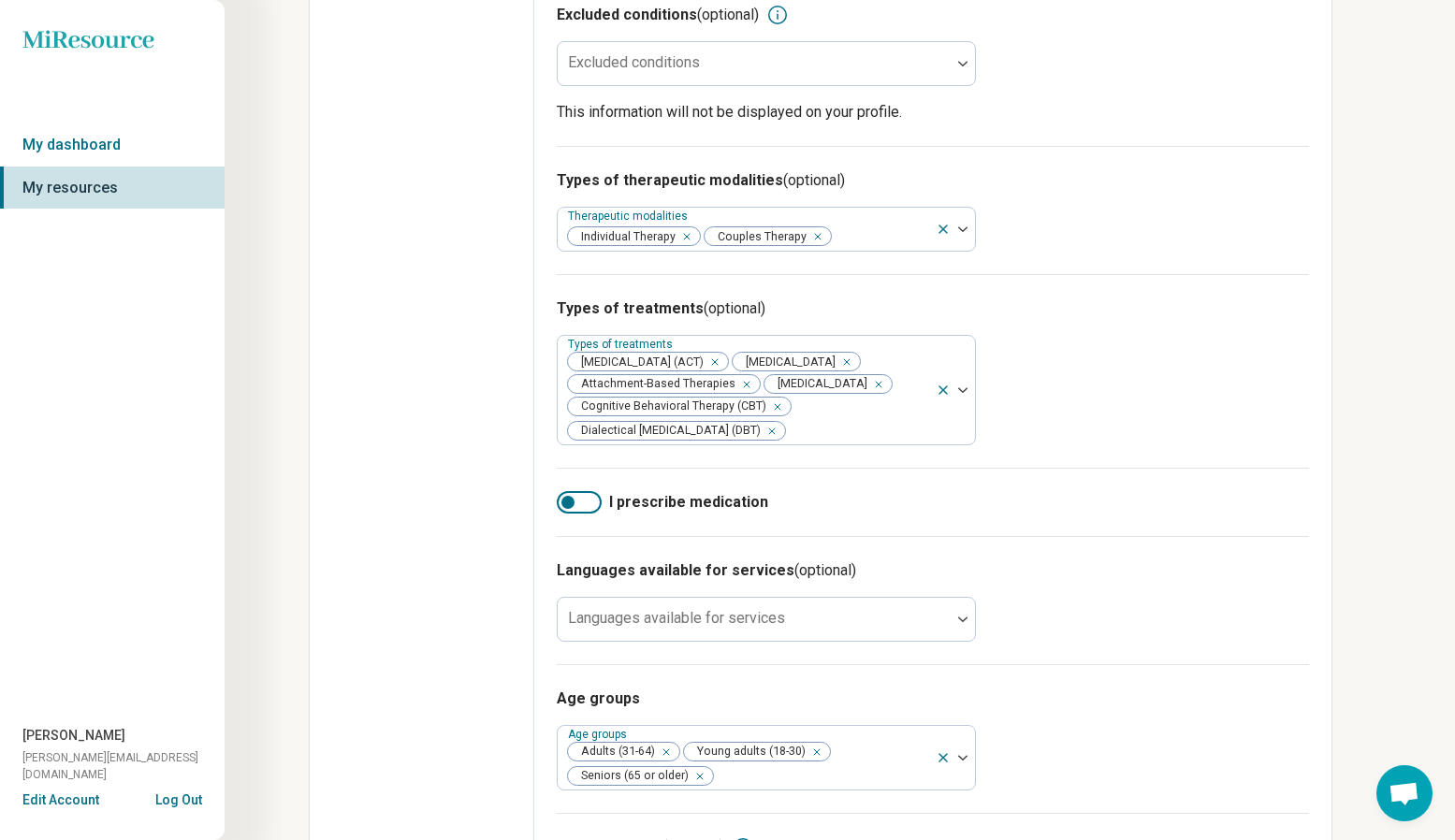
scroll to position [597, 0]
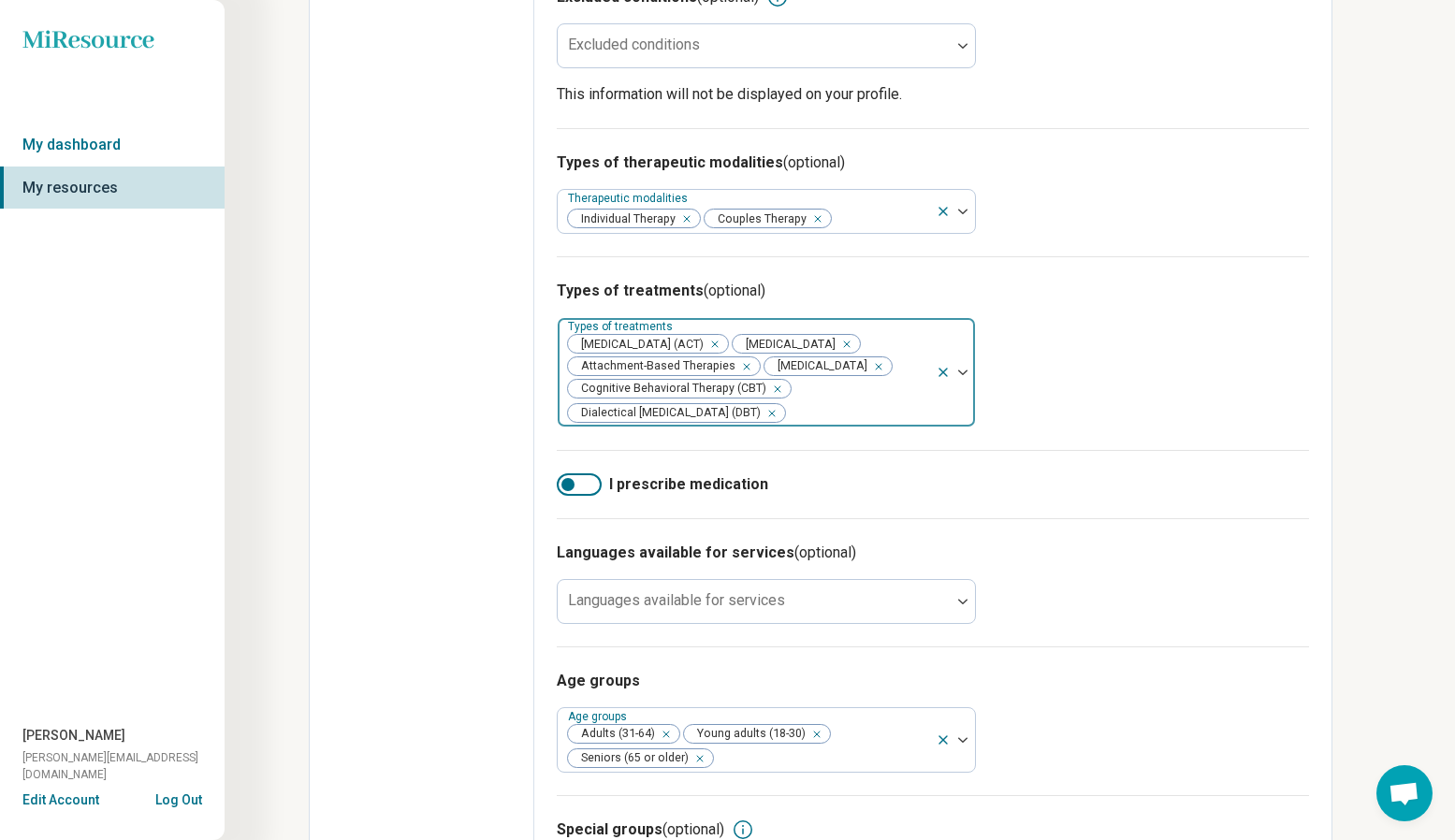
click at [863, 371] on div "Remove [object Object]" at bounding box center [874, 366] width 23 height 23
click at [835, 349] on icon "Remove [object Object]" at bounding box center [841, 343] width 13 height 13
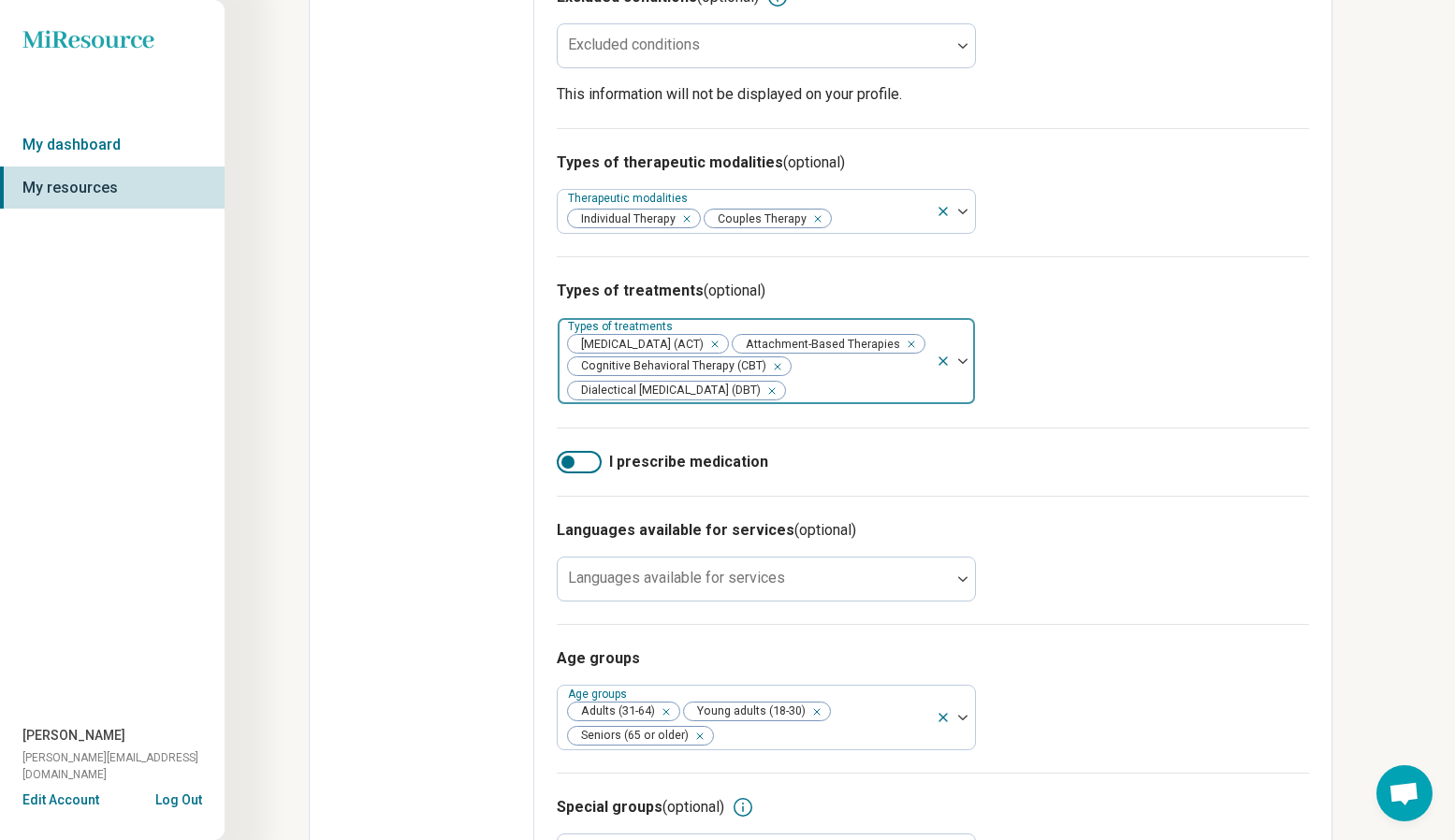
click at [723, 333] on div "Remove [object Object]" at bounding box center [711, 343] width 23 height 23
click at [825, 343] on div "Attachment-Based Therapies Cognitive Behavioral Therapy (CBT) Dialectical [MEDI…" at bounding box center [746, 361] width 378 height 86
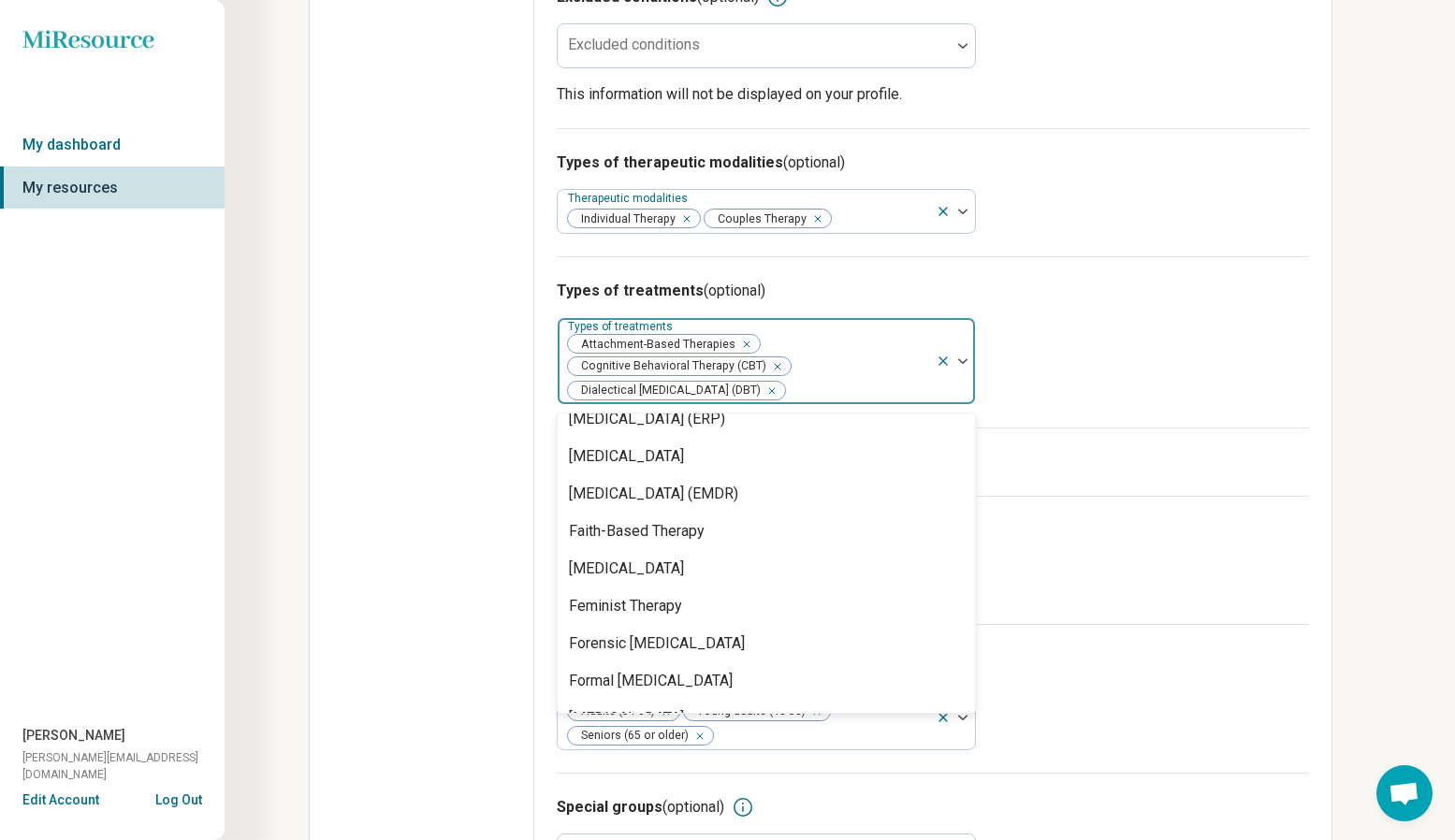
scroll to position [1398, 0]
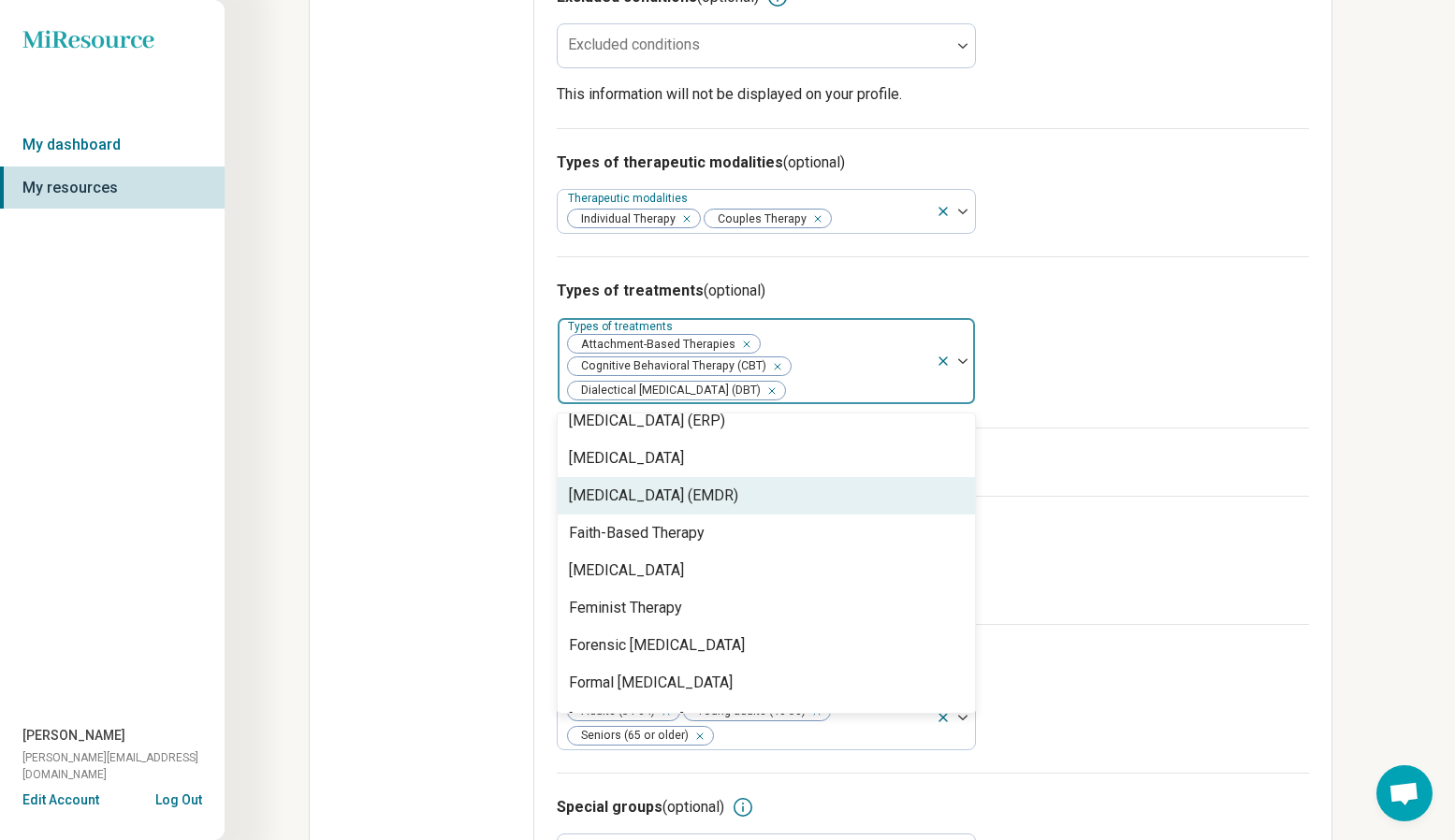
click at [738, 469] on div "[MEDICAL_DATA] (EMDR)" at bounding box center [653, 496] width 169 height 23
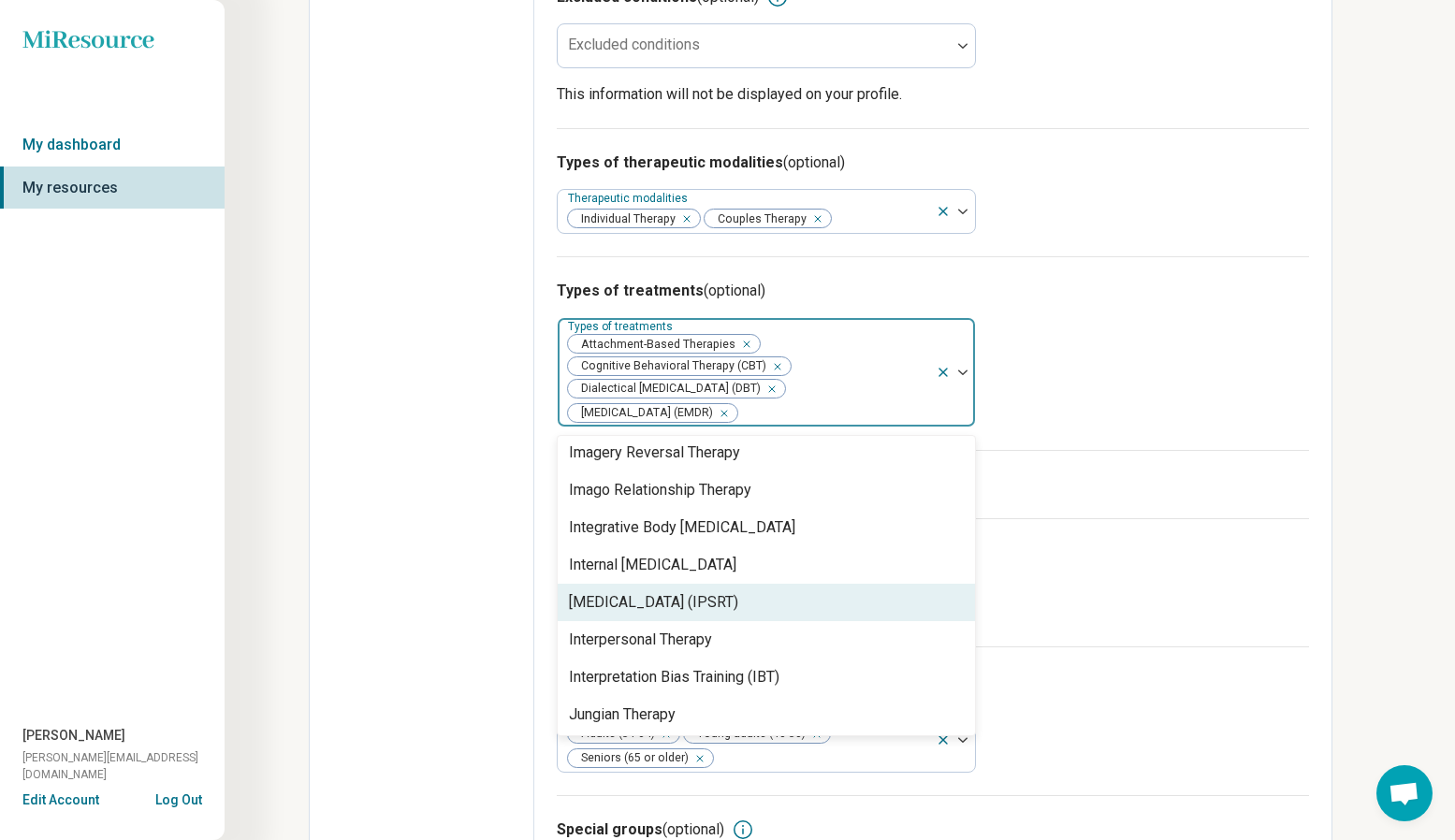
scroll to position [1839, 0]
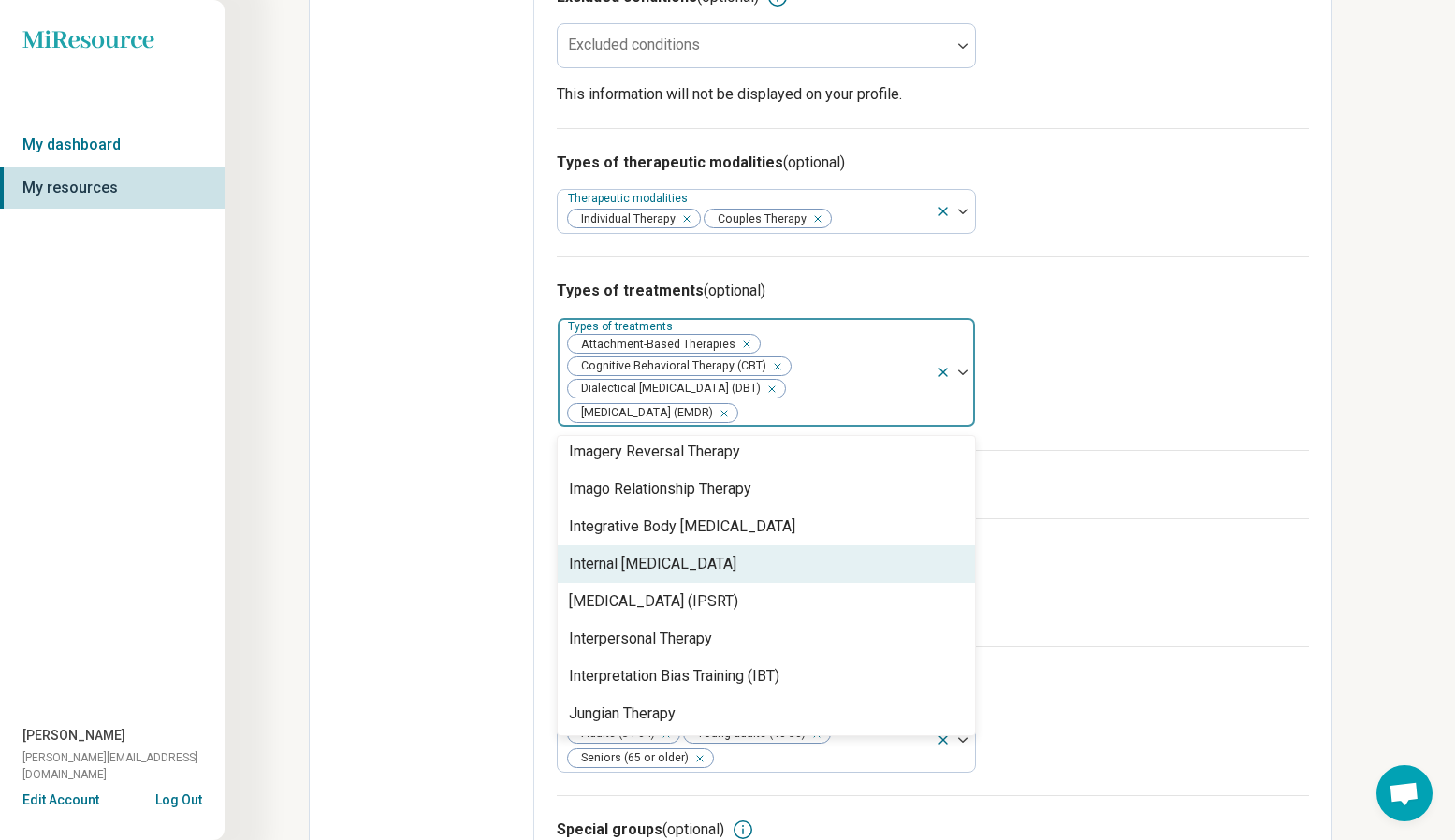
click at [736, 469] on div "Internal [MEDICAL_DATA]" at bounding box center [652, 563] width 168 height 23
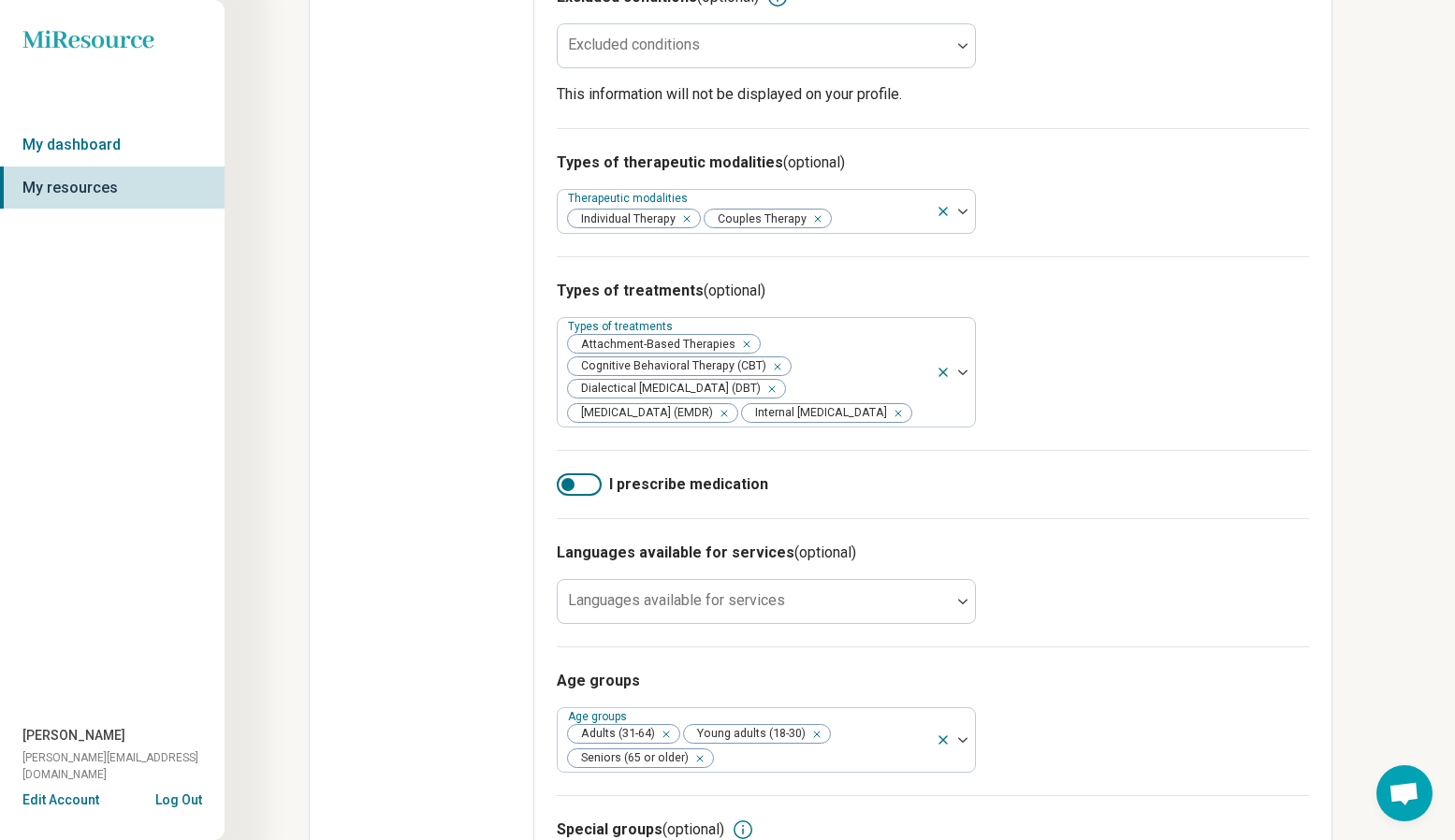
click at [514, 469] on div "Edit profile General Specialty Credentials Location Payment Schedule Profile co…" at bounding box center [421, 220] width 225 height 1451
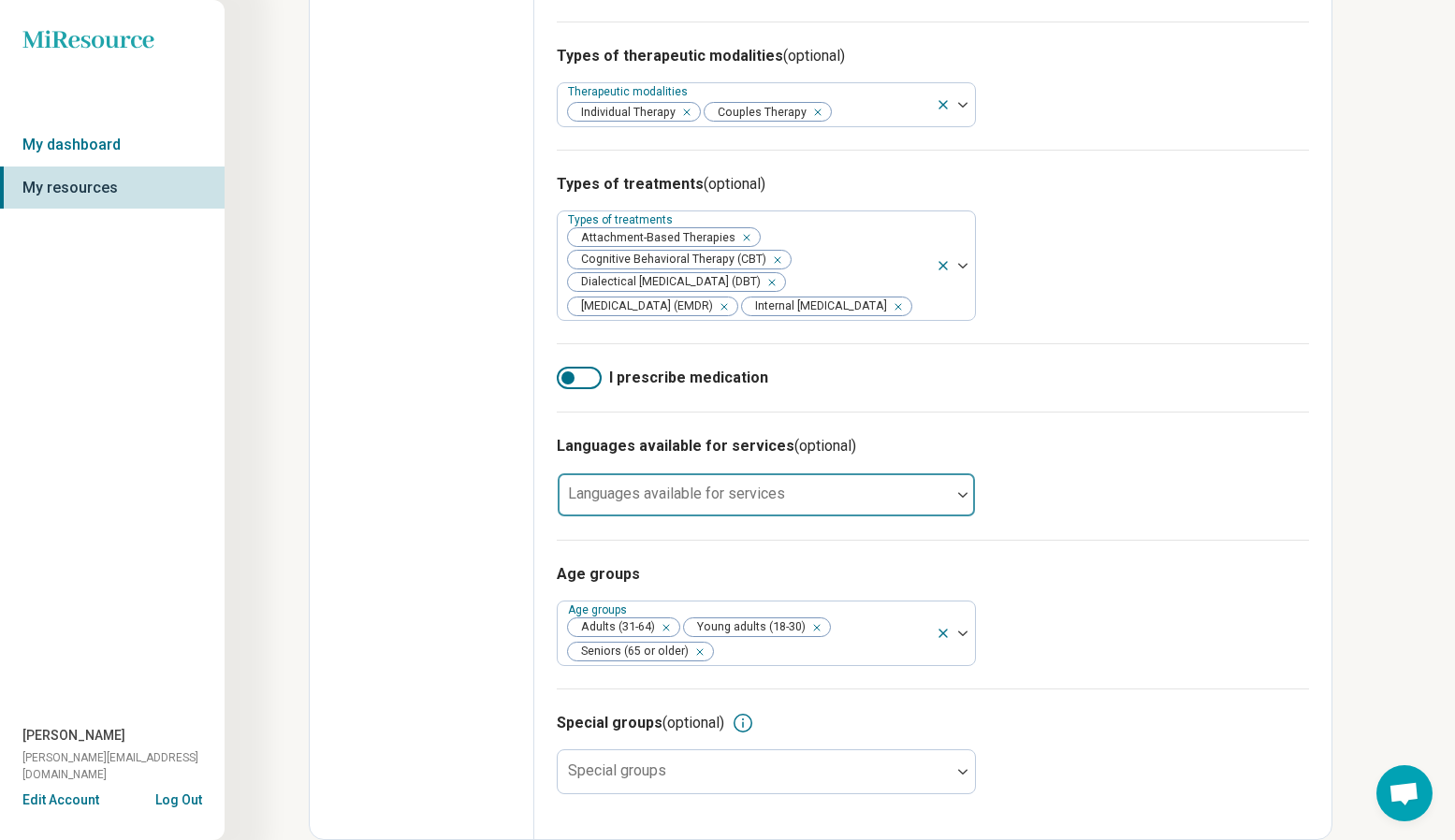
scroll to position [714, 0]
click at [731, 469] on div "Languages available for services" at bounding box center [766, 495] width 419 height 45
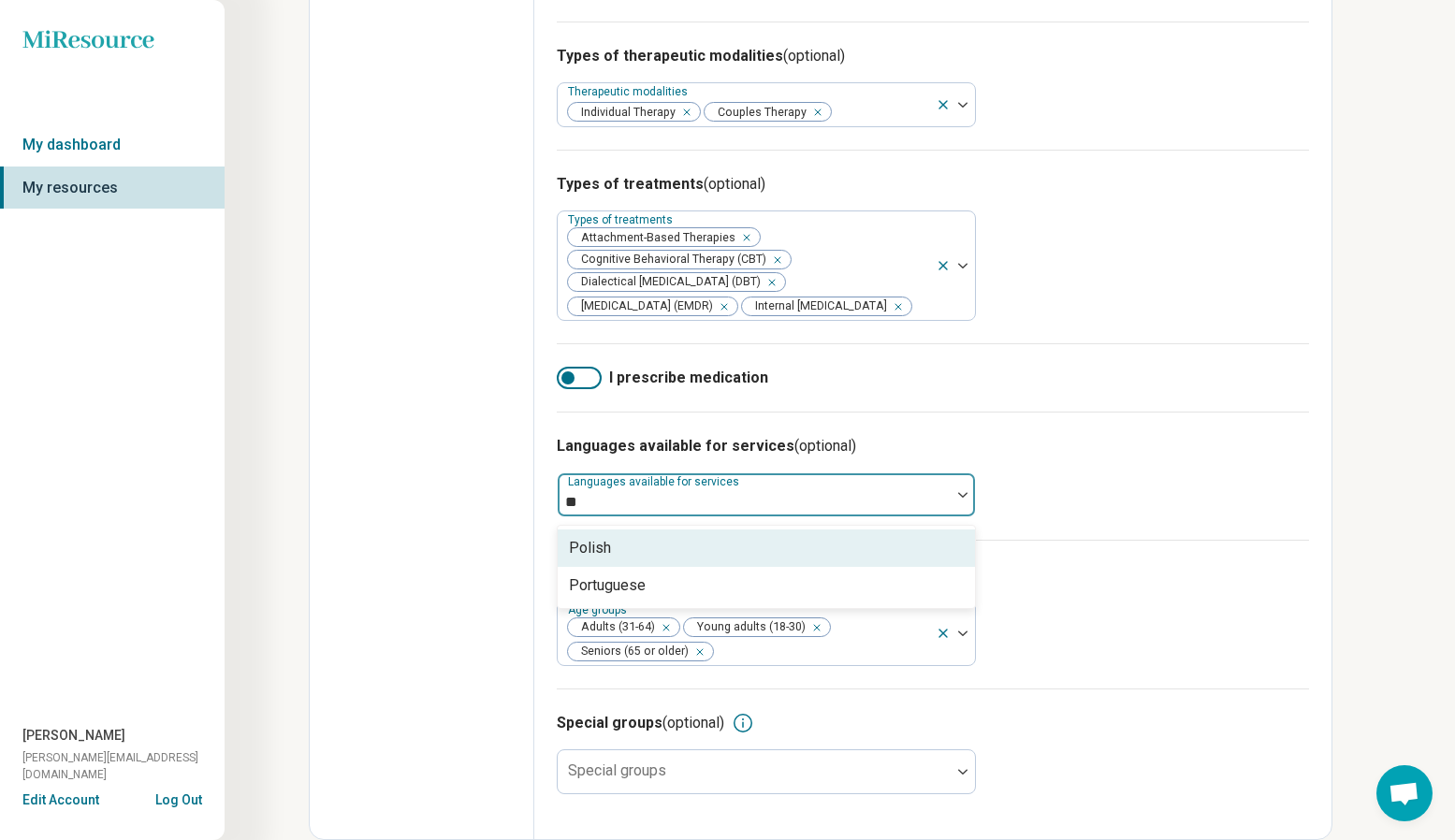
type input "***"
click at [710, 469] on div "Portuguese" at bounding box center [766, 548] width 417 height 37
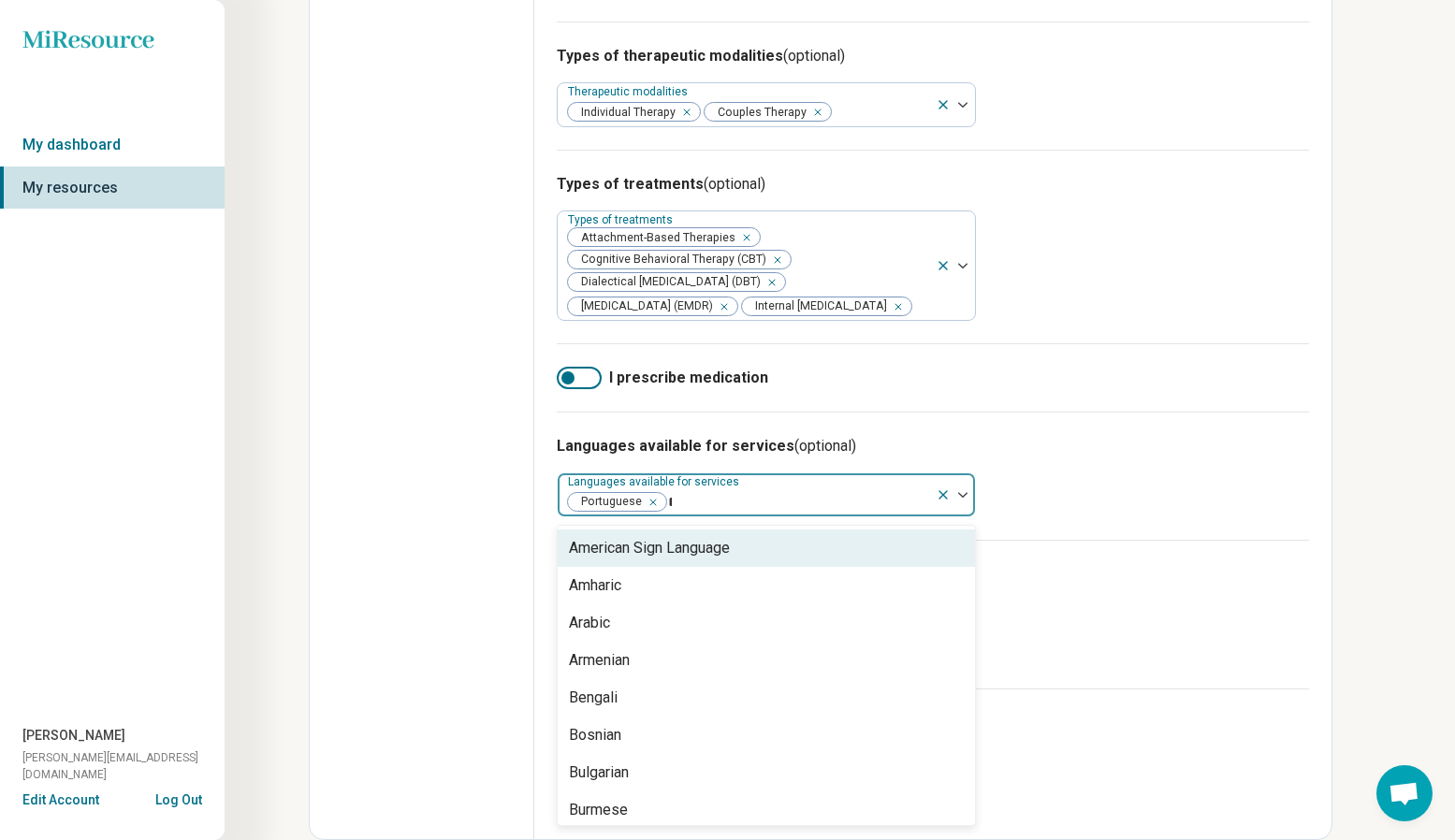
type input "***"
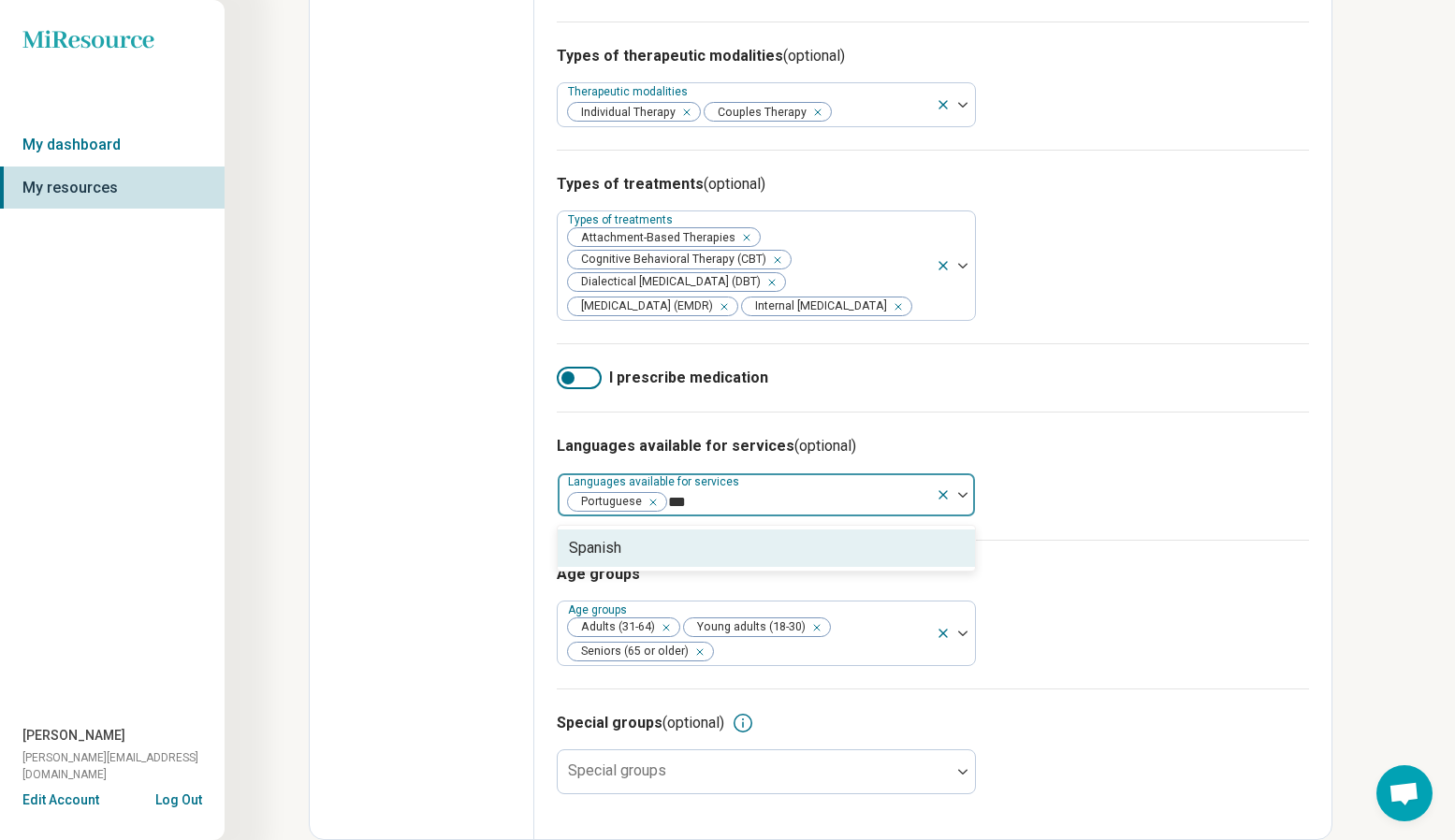
click at [645, 469] on div "Spanish" at bounding box center [766, 548] width 417 height 37
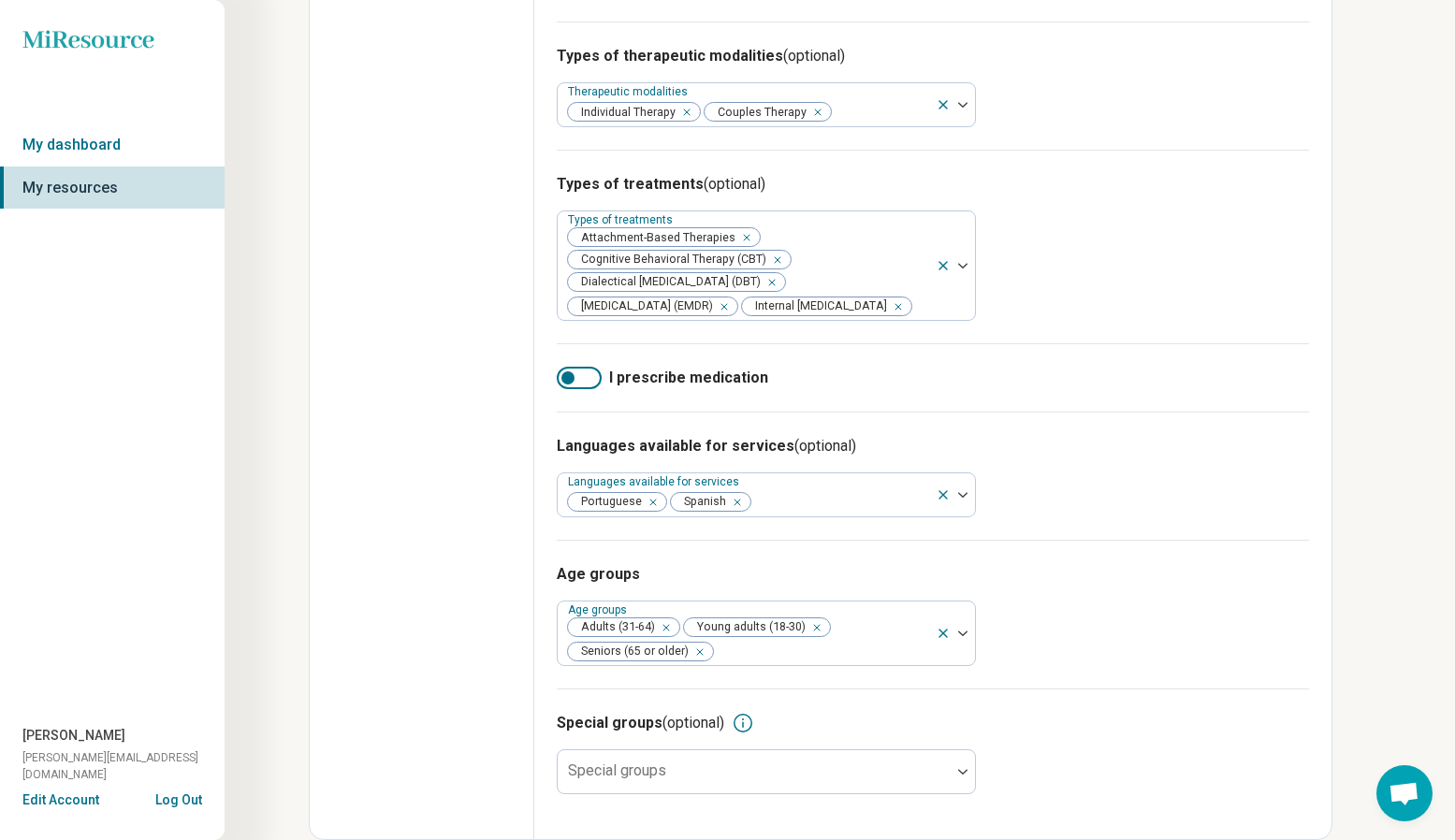
click at [488, 469] on div "Edit profile General Specialty Credentials Location Payment Schedule Profile co…" at bounding box center [421, 113] width 225 height 1451
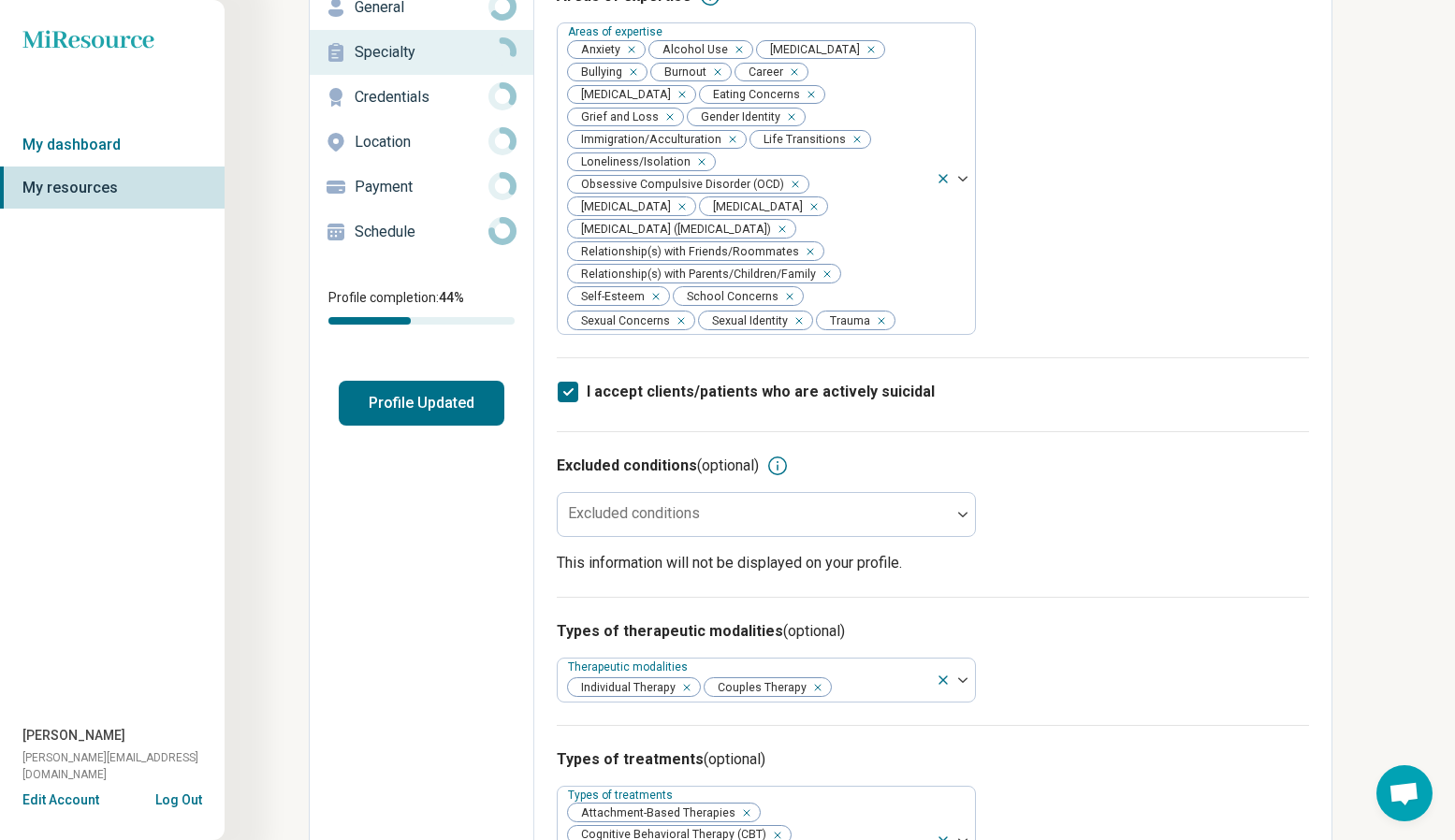
scroll to position [0, 0]
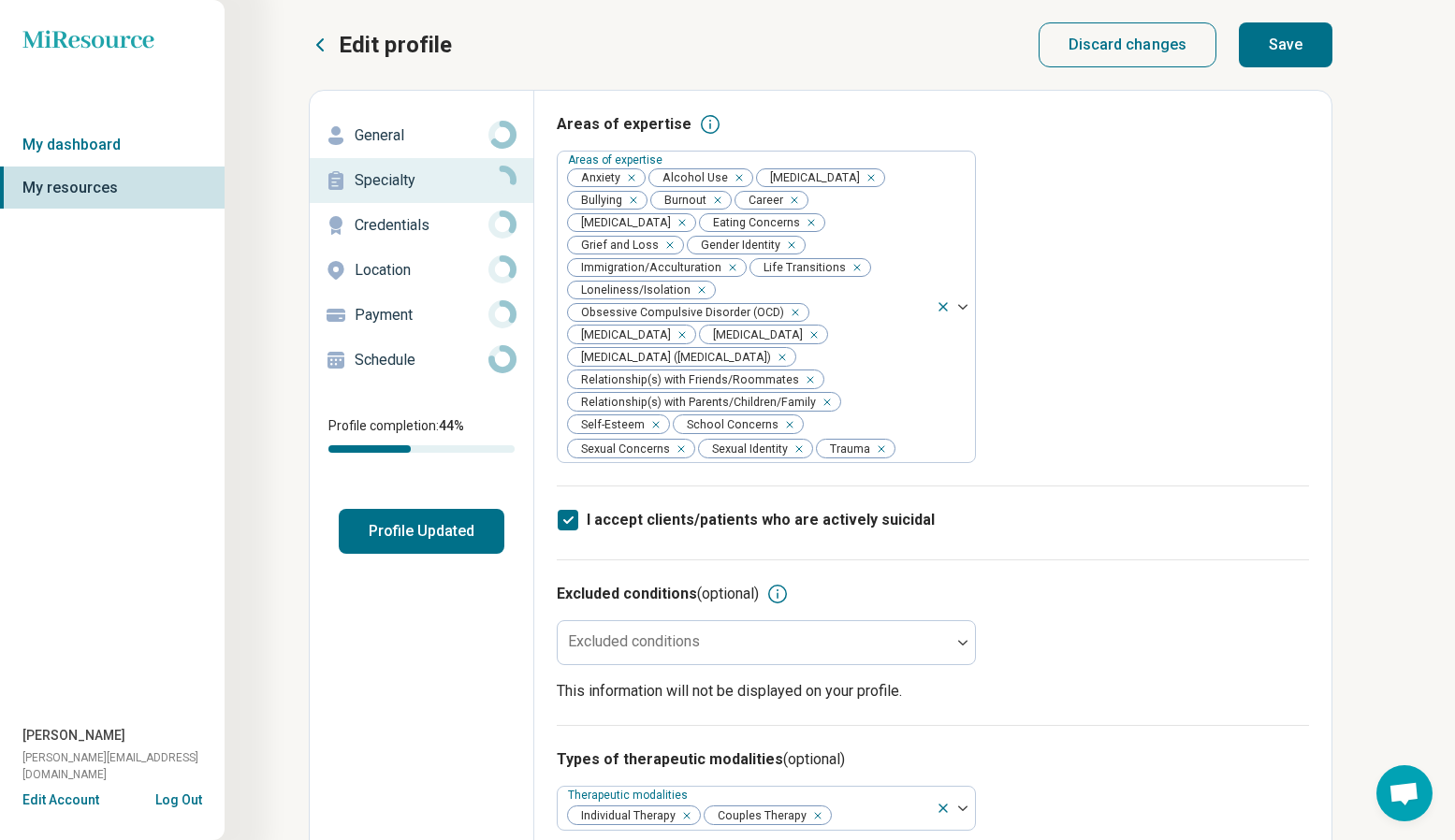
click at [1086, 47] on button "Save" at bounding box center [1285, 45] width 93 height 45
click at [447, 469] on button "Profile Updated" at bounding box center [421, 531] width 166 height 45
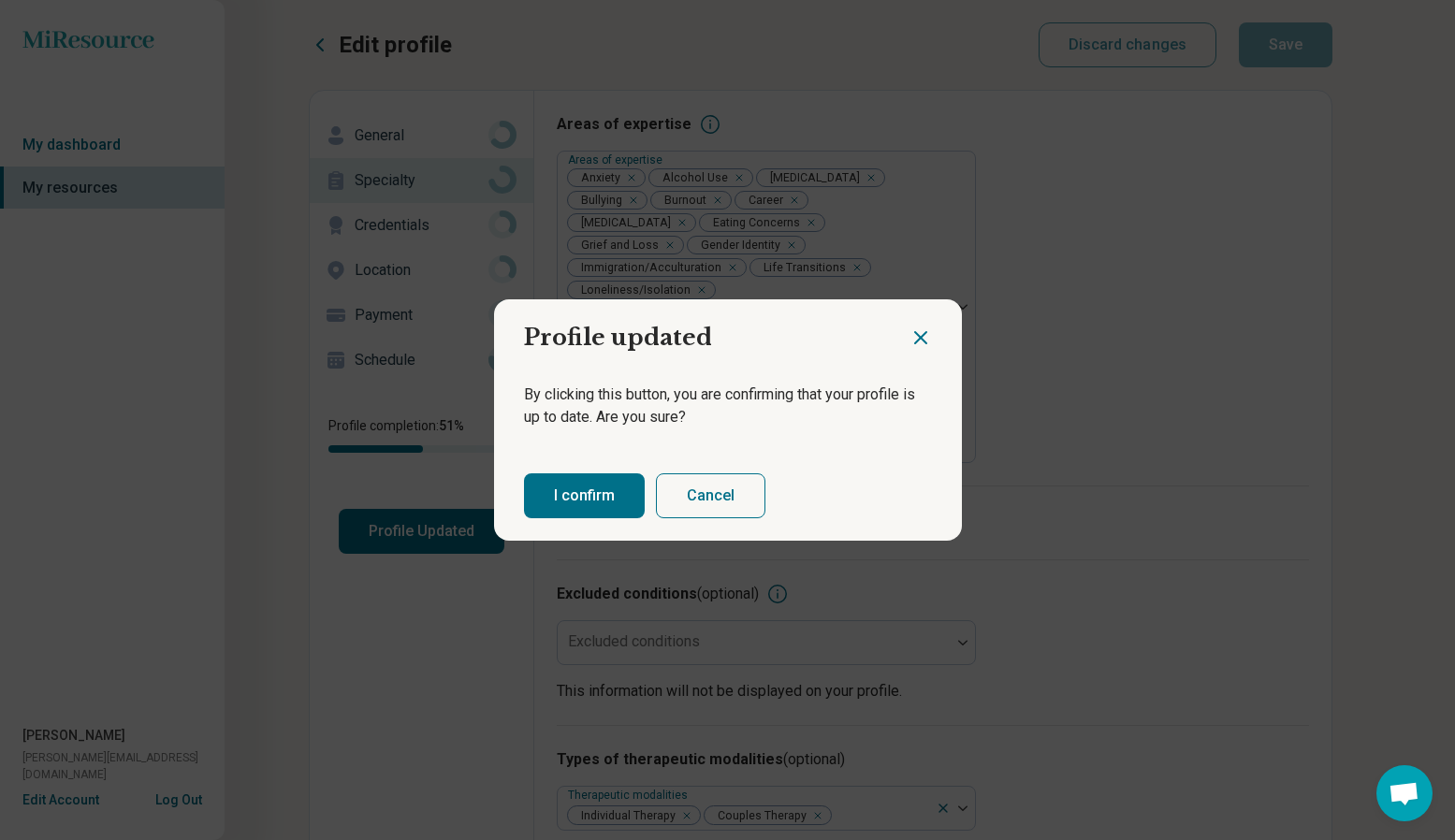
click at [602, 469] on button "I confirm" at bounding box center [584, 496] width 121 height 45
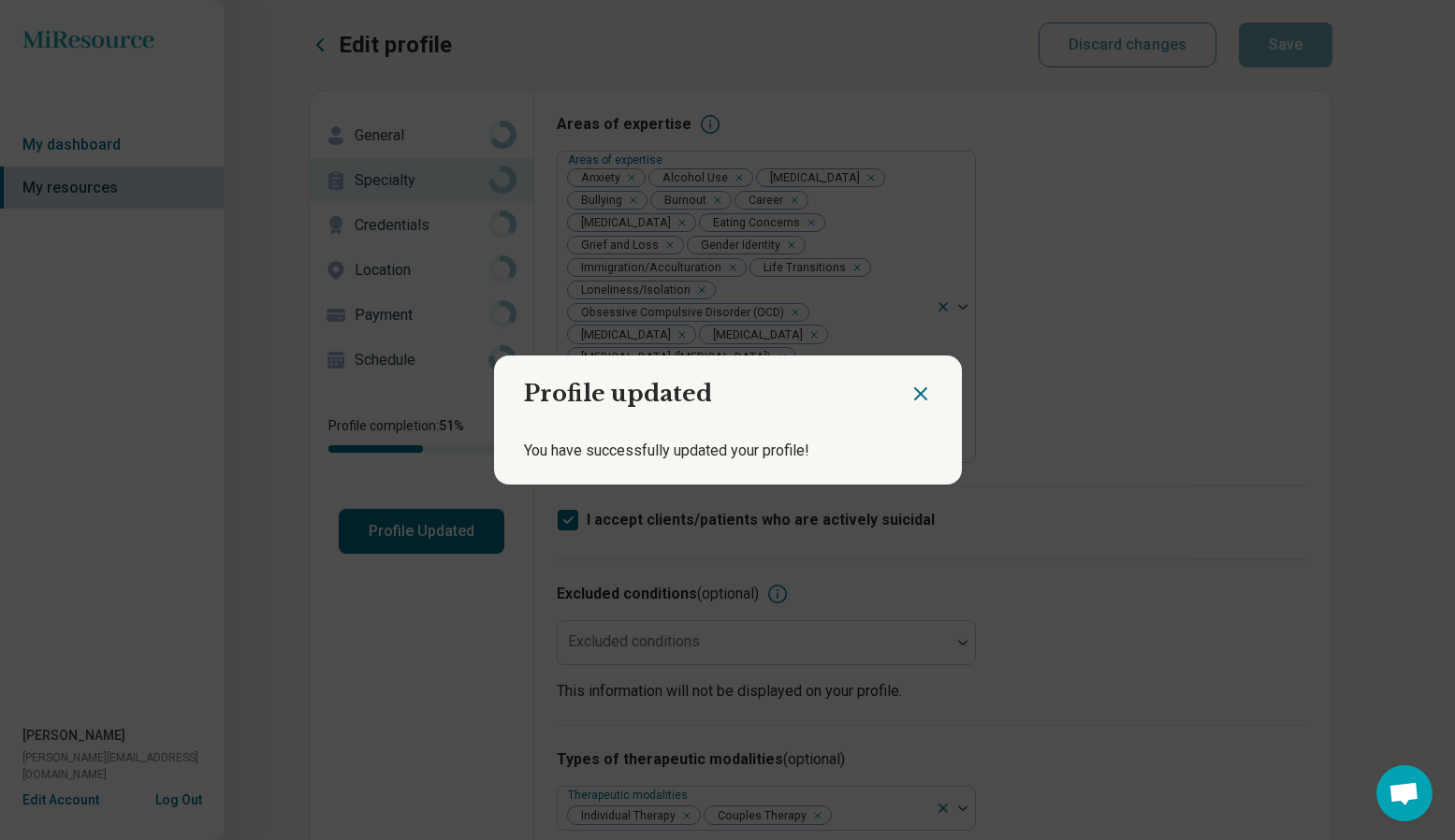
click at [918, 387] on icon "Close dialog" at bounding box center [920, 394] width 23 height 23
